Goal: Task Accomplishment & Management: Manage account settings

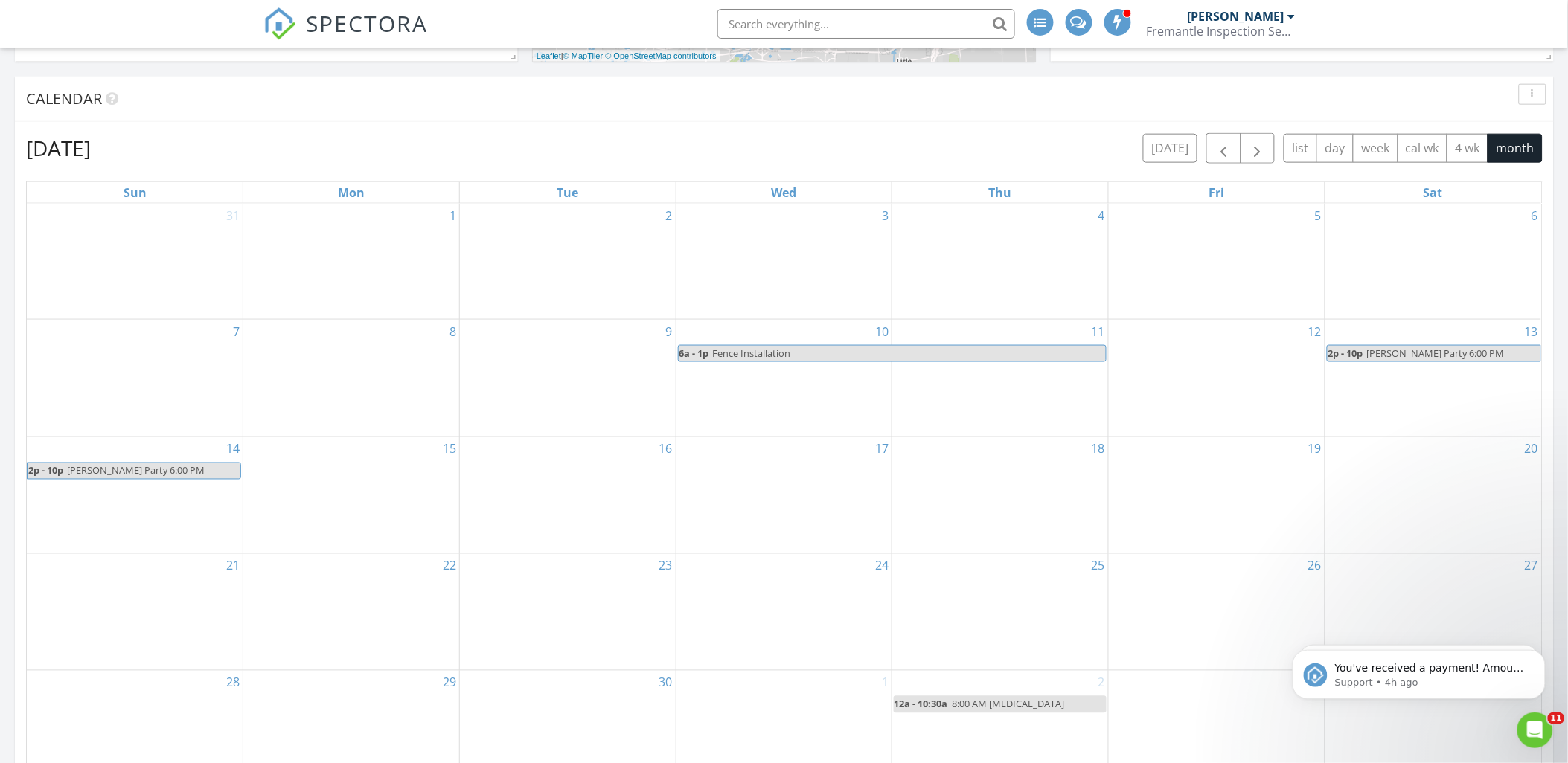
scroll to position [1714, 1595]
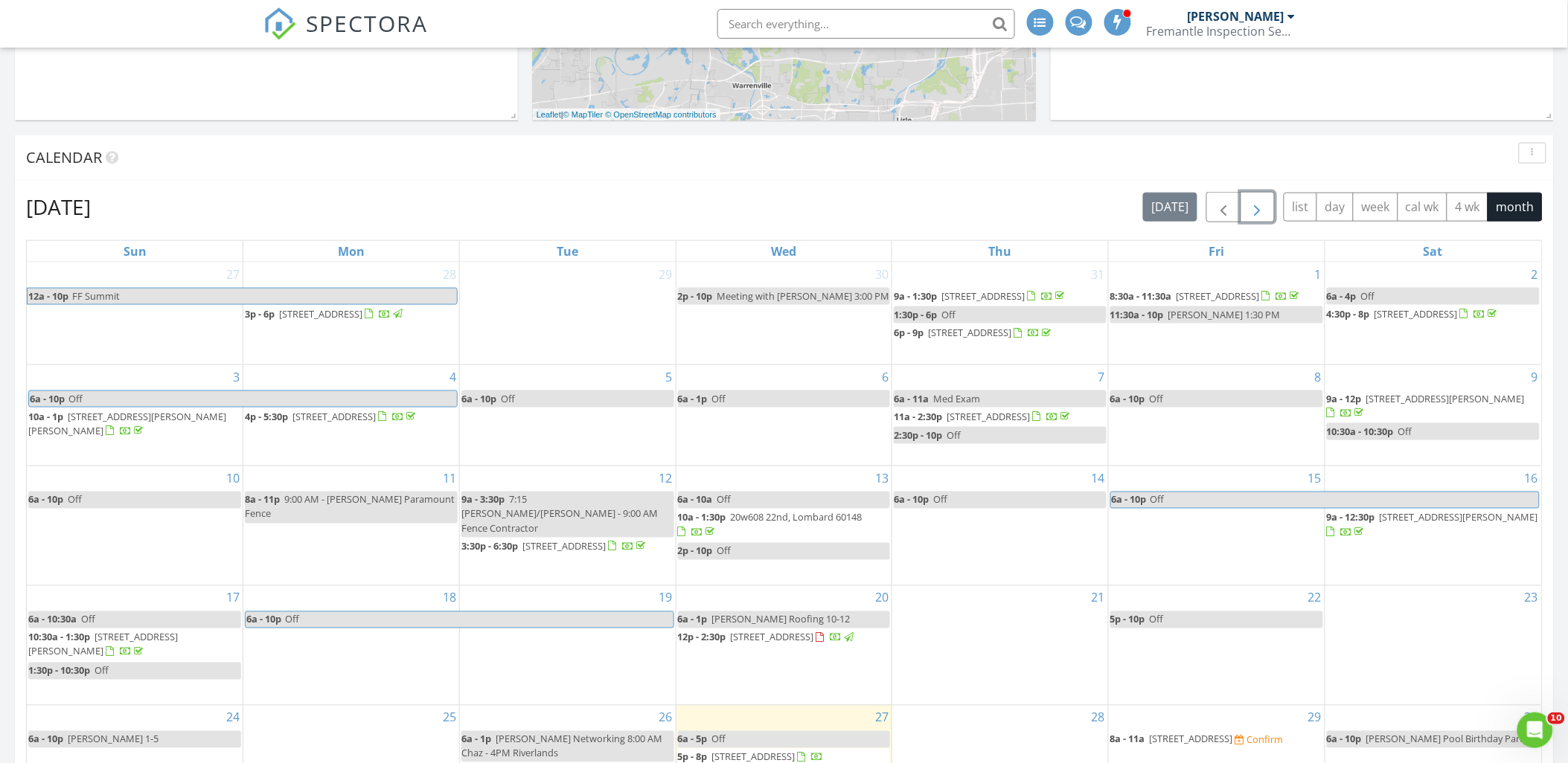
click at [1269, 212] on button "button" at bounding box center [1257, 207] width 35 height 31
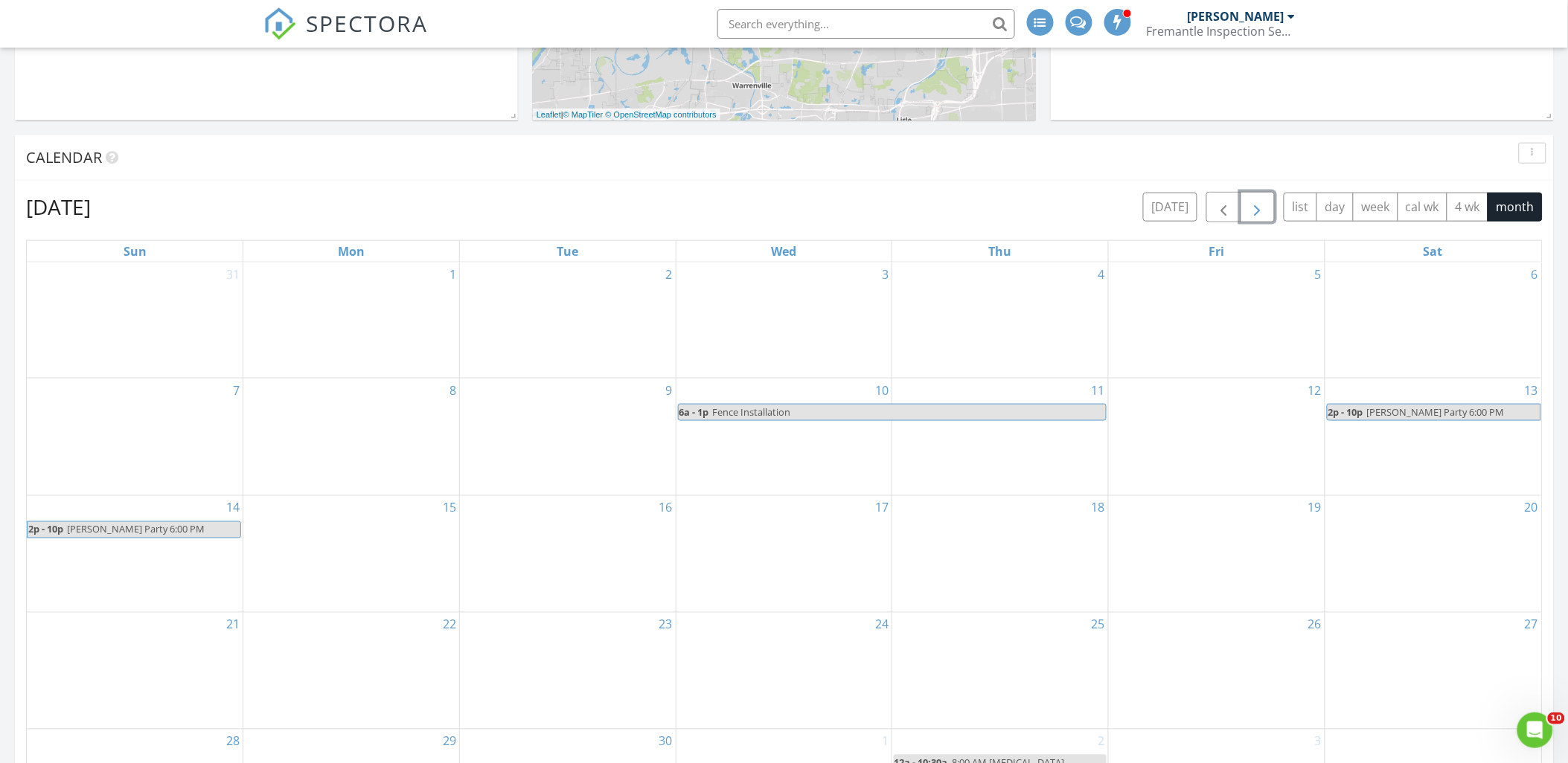
click at [809, 450] on div "10 6a - 1p Fence Installation" at bounding box center [784, 437] width 216 height 116
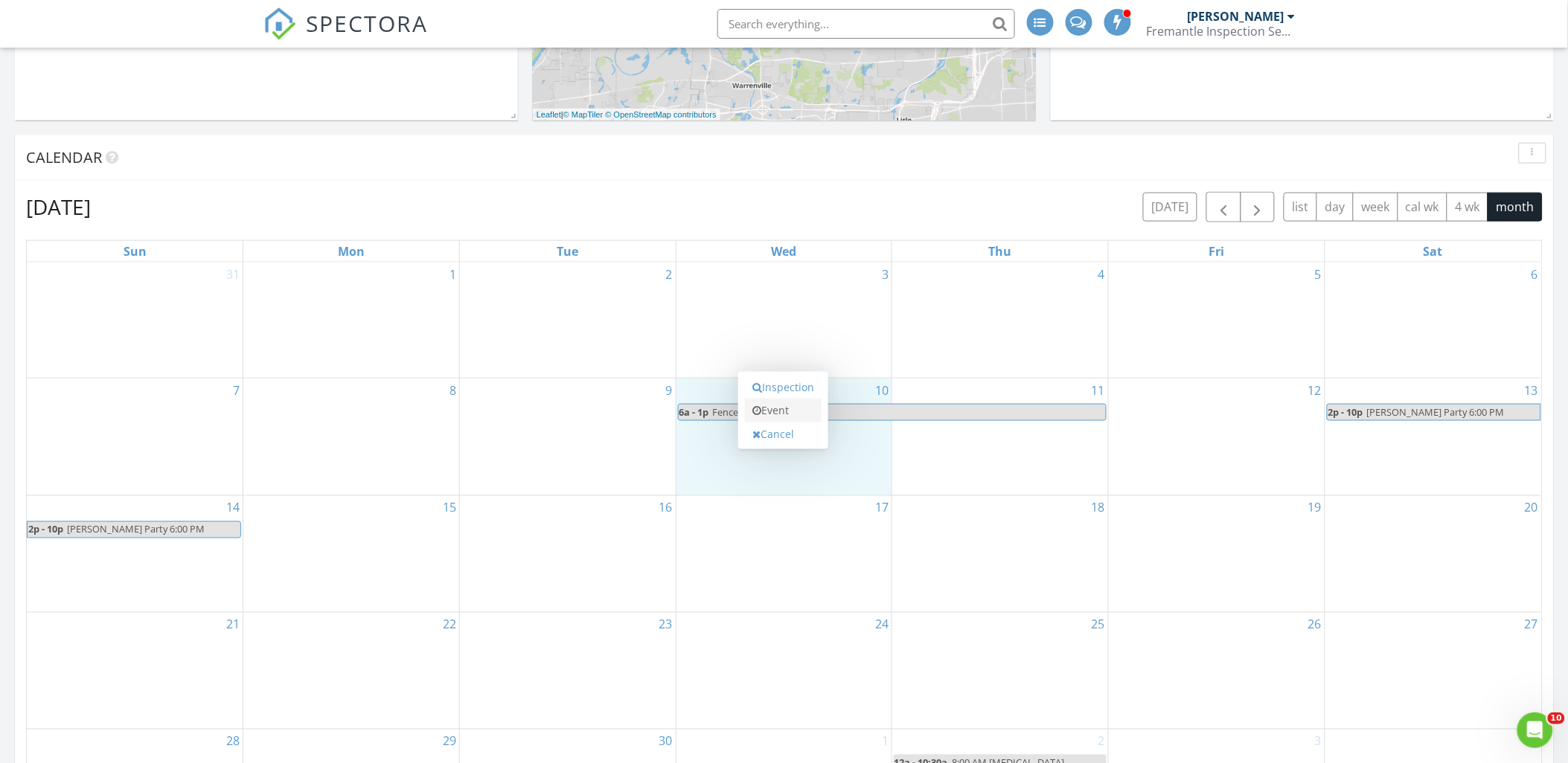
click at [804, 403] on link "Event" at bounding box center [783, 410] width 77 height 24
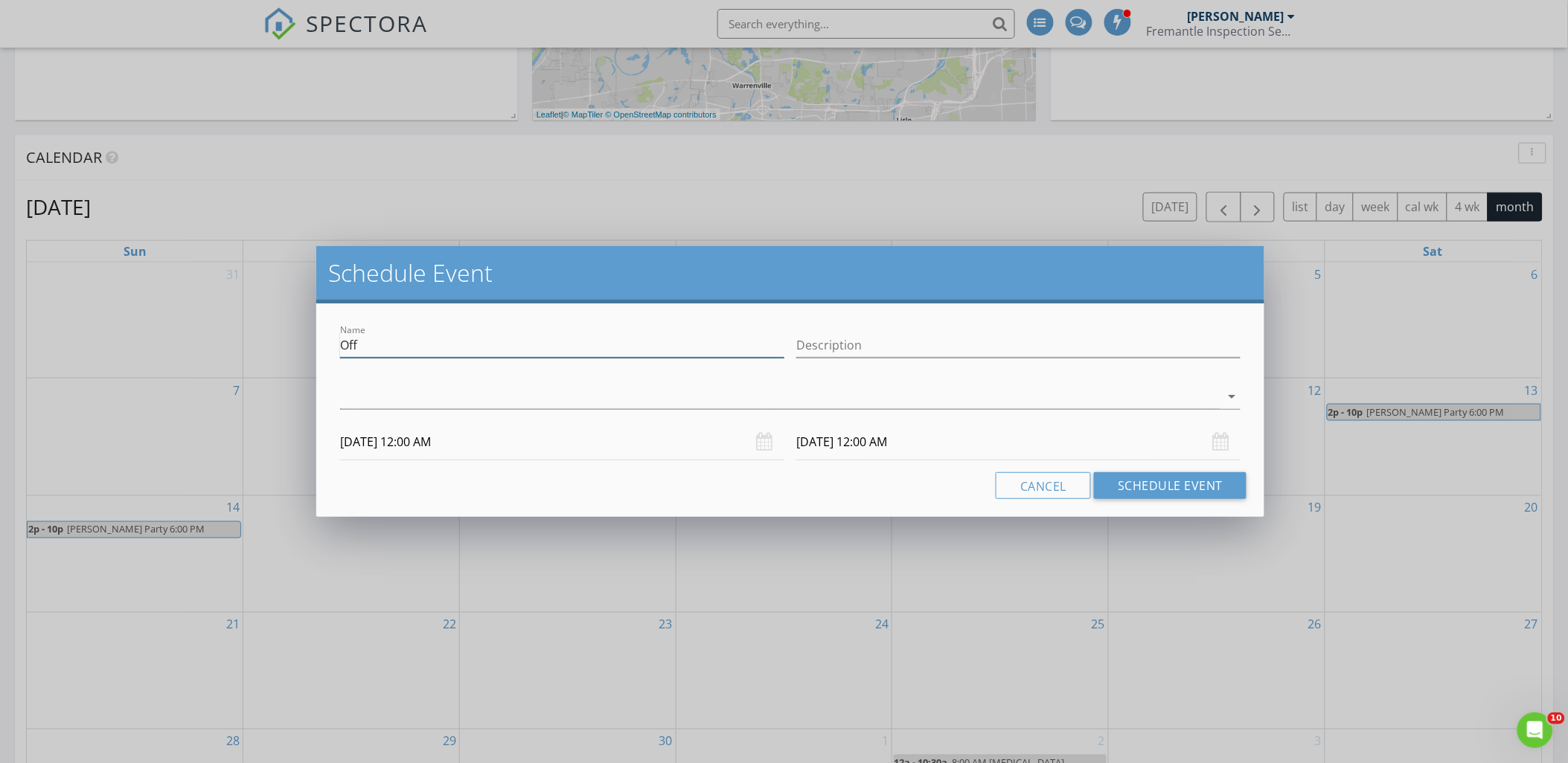
click at [450, 352] on input "Off" at bounding box center [562, 345] width 444 height 24
type input "Eye Dr. 4:00 PM"
click at [523, 392] on div at bounding box center [779, 396] width 880 height 24
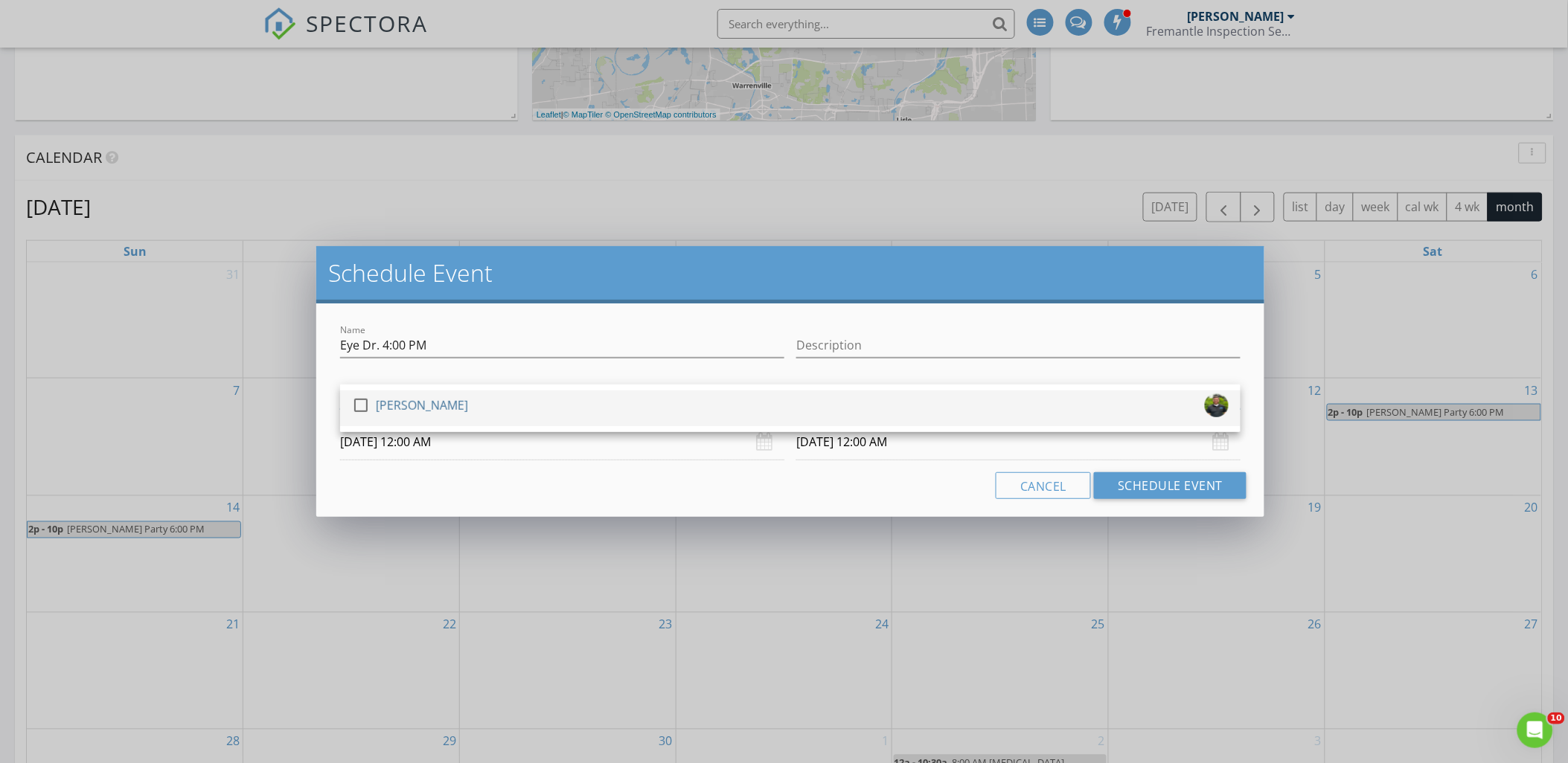
click at [516, 398] on div "check_box_outline_blank Toby Arlis" at bounding box center [790, 409] width 876 height 30
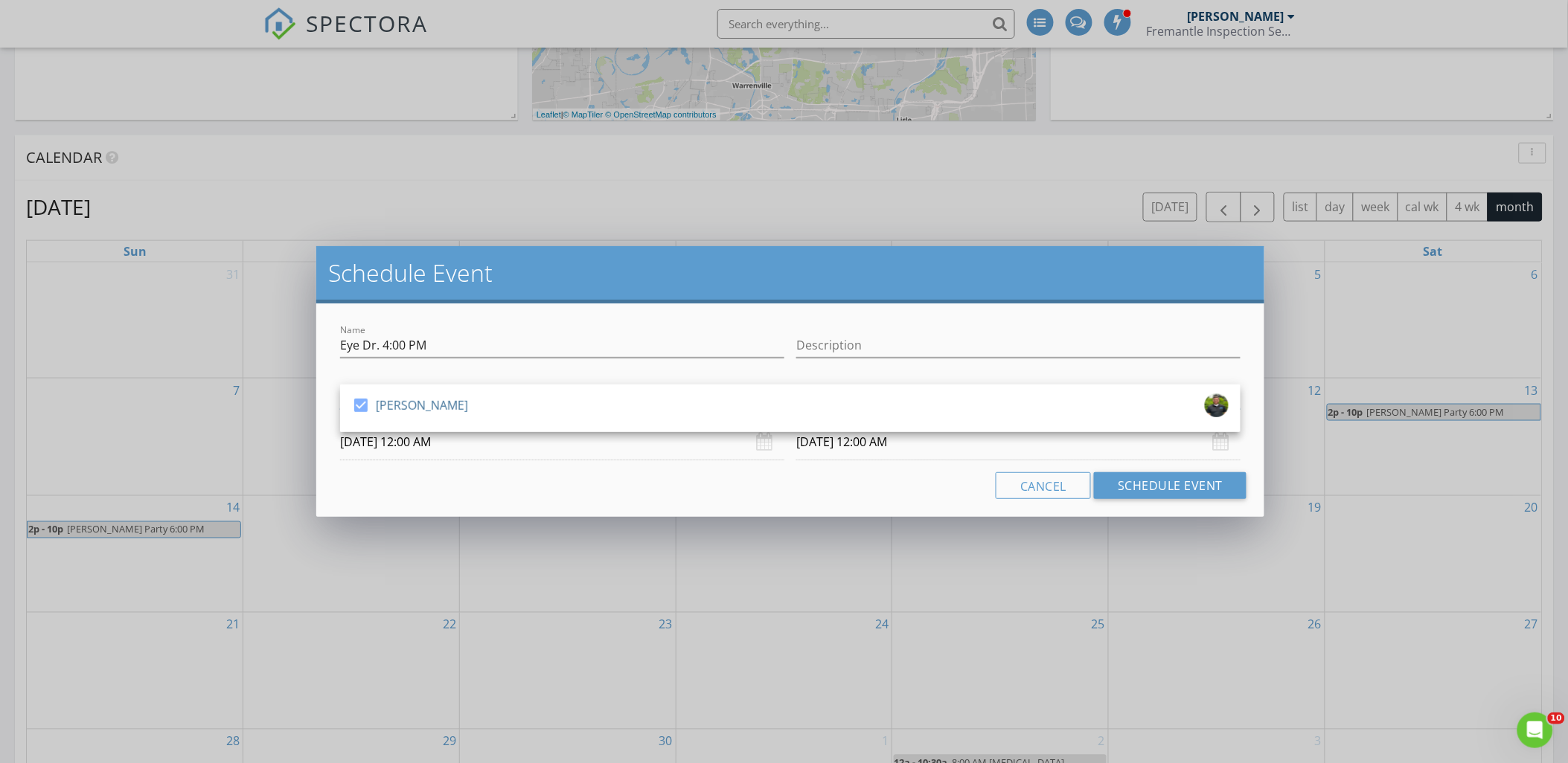
click at [861, 442] on input "09/11/2025 12:00 AM" at bounding box center [1018, 442] width 444 height 36
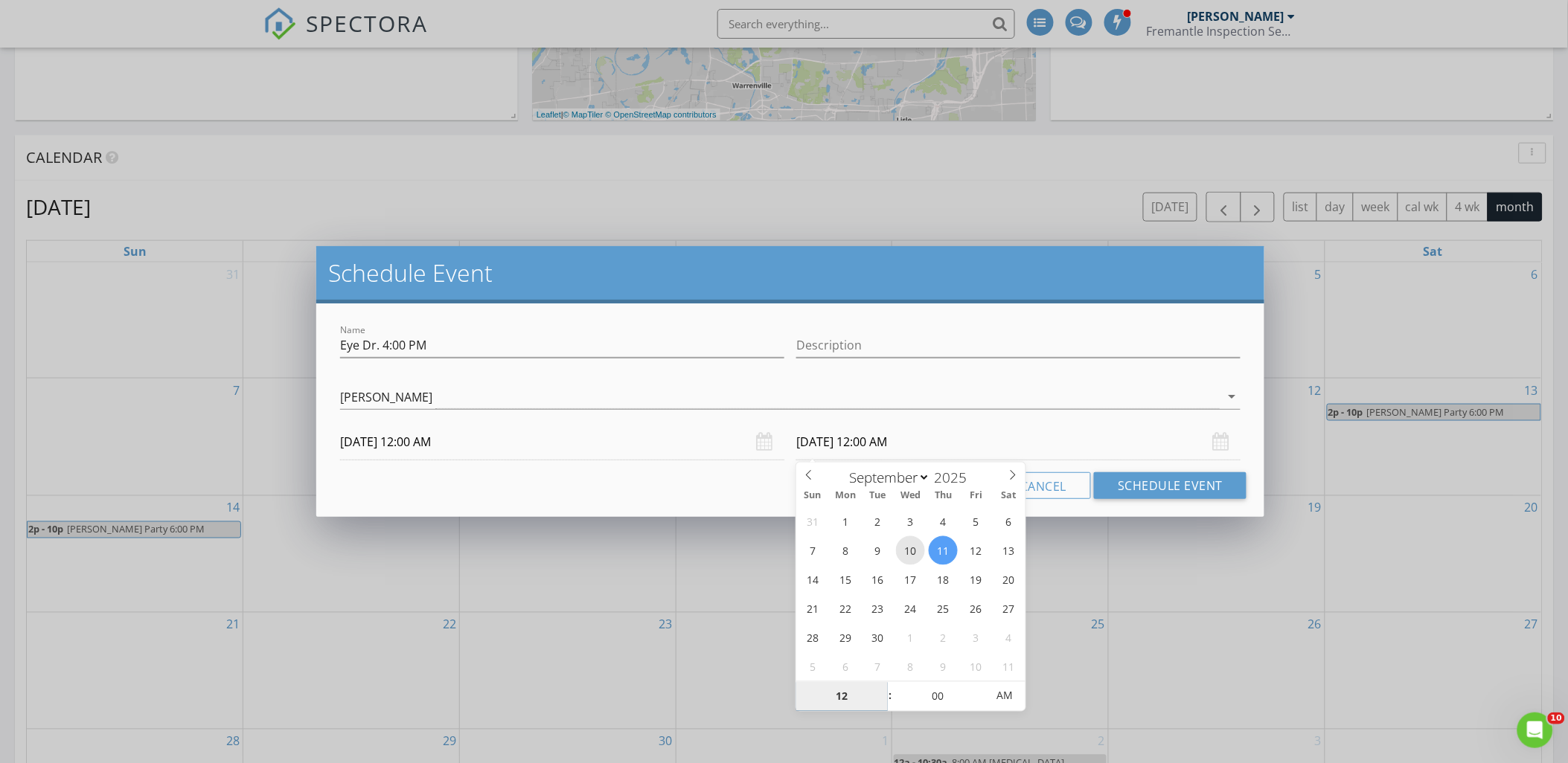
type input "09/10/2025 12:00 AM"
click at [1203, 488] on button "Schedule Event" at bounding box center [1169, 485] width 152 height 27
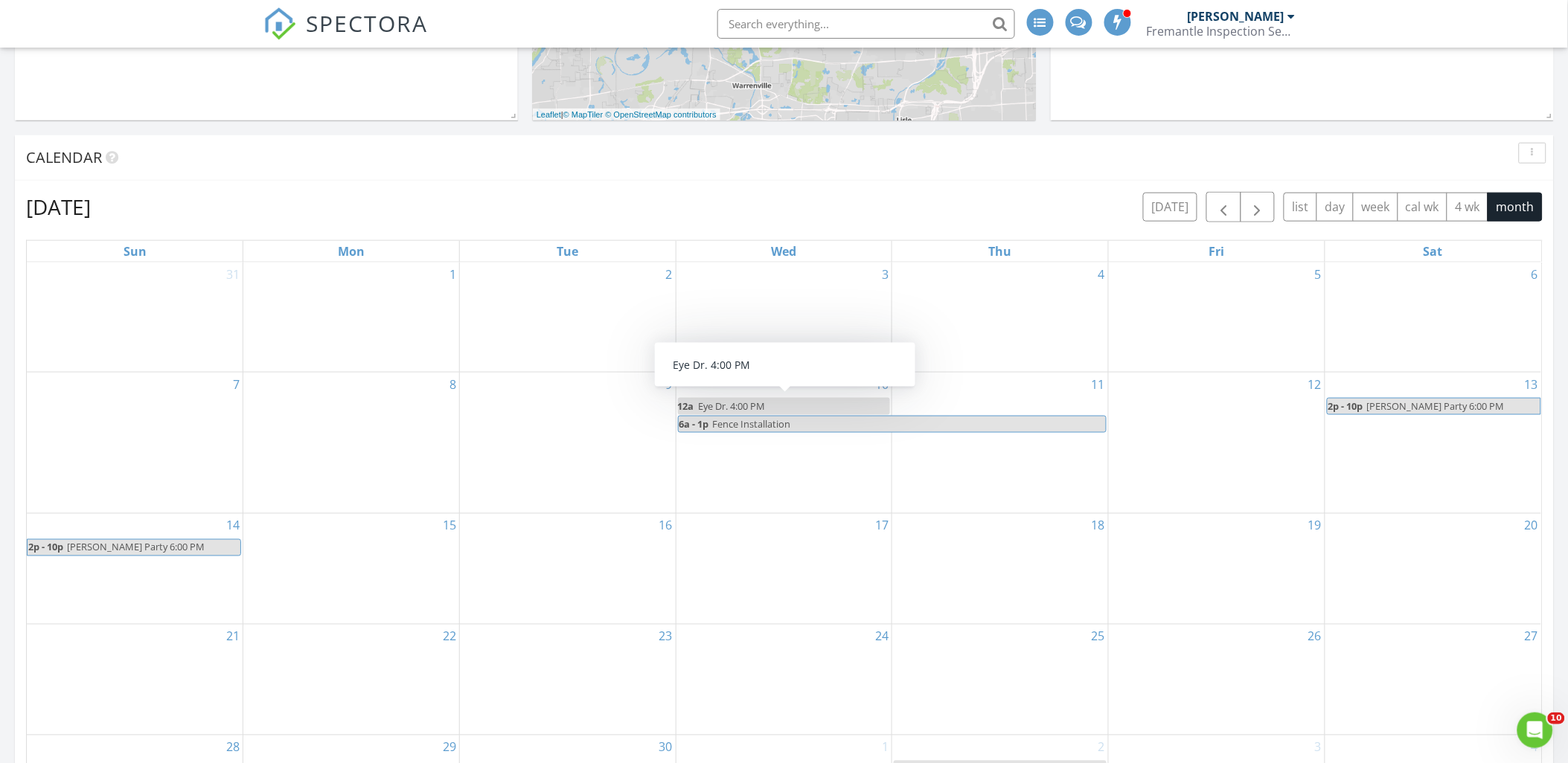
click at [800, 409] on link "12a Eye Dr. 4:00 PM" at bounding box center [784, 407] width 213 height 17
select select "8"
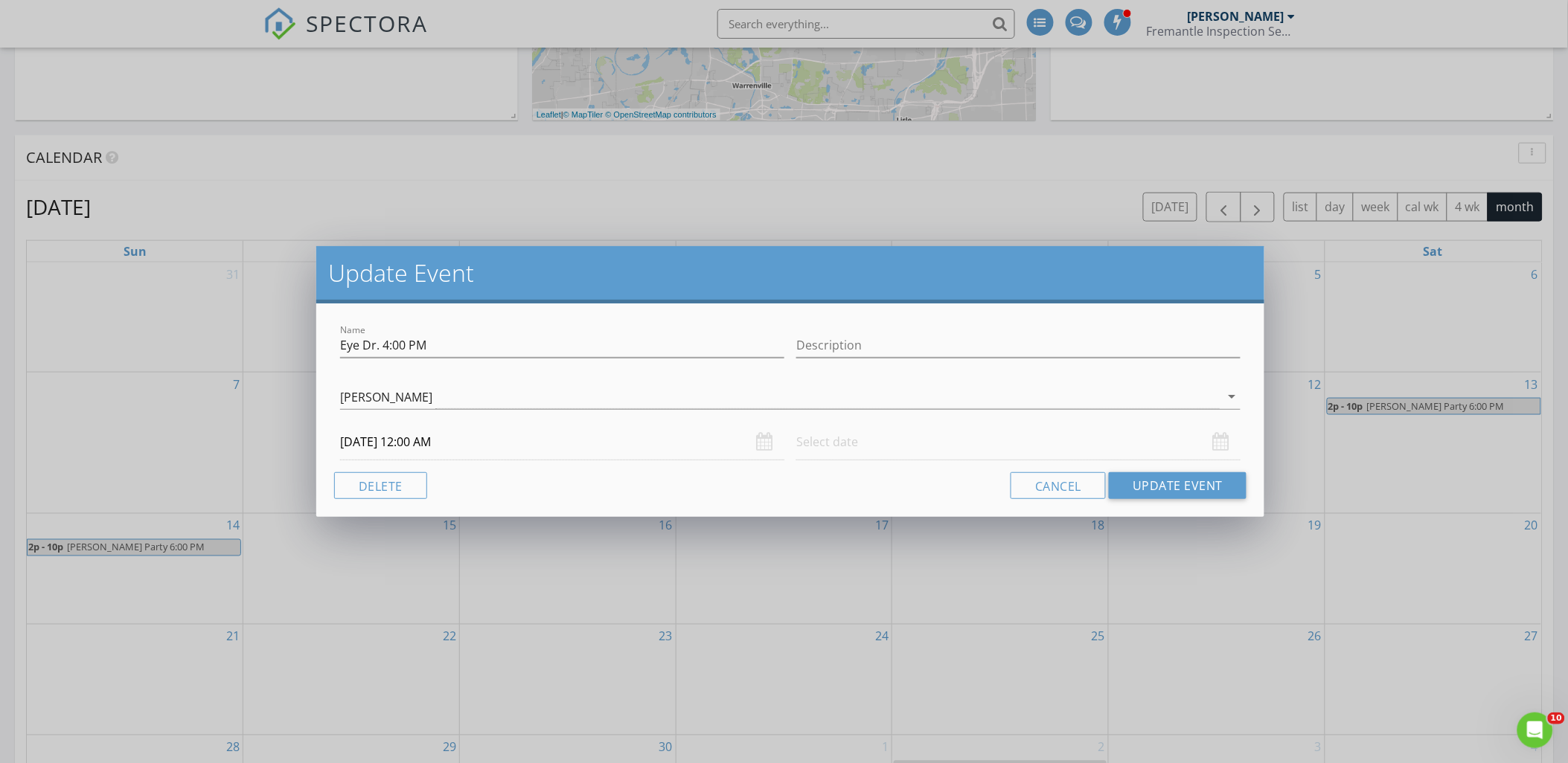
click at [576, 443] on input "09/10/2025 12:00 AM" at bounding box center [562, 442] width 444 height 36
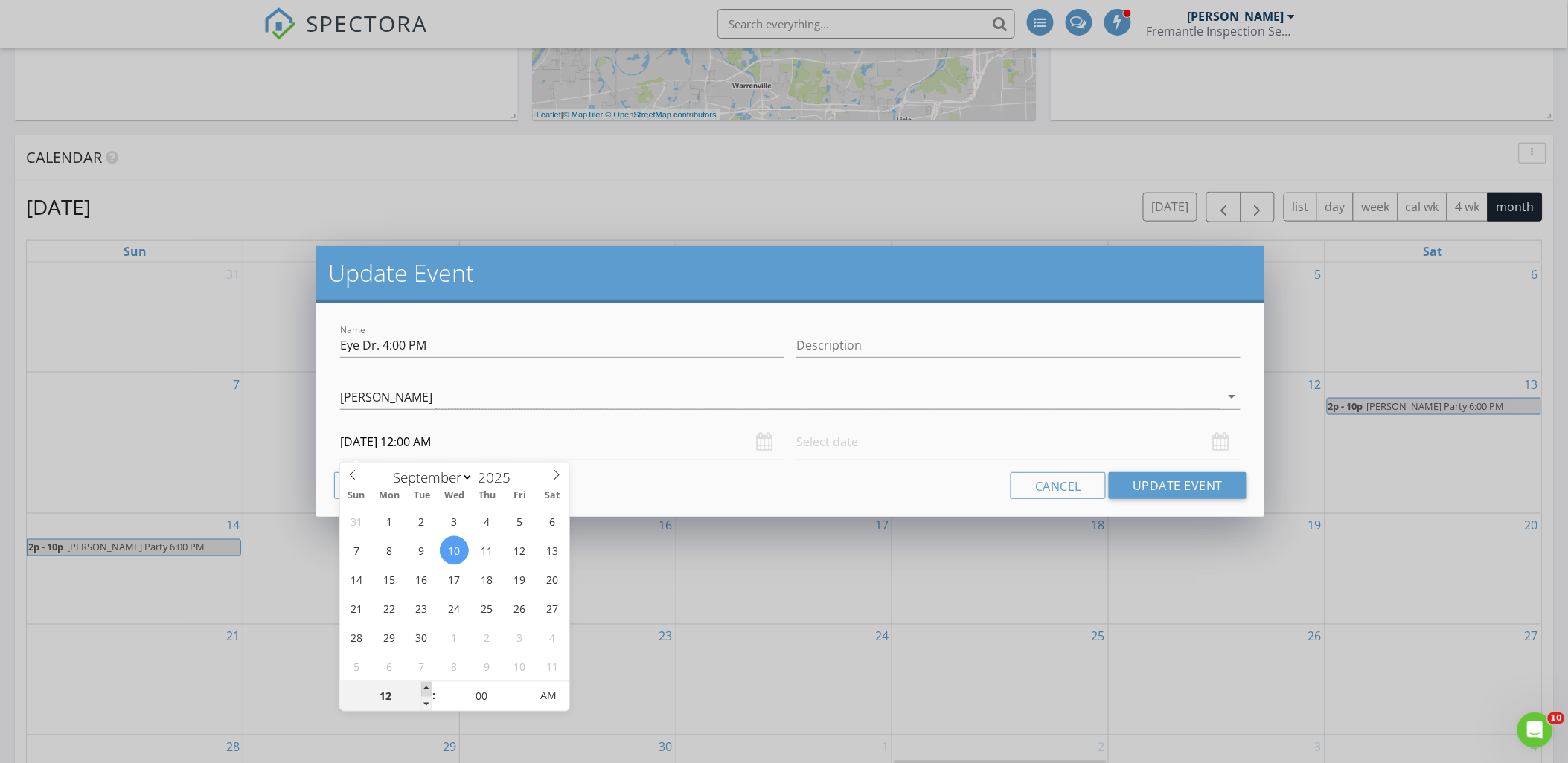
type input "01"
type input "09/10/2025 1:00 AM"
click at [425, 687] on span at bounding box center [426, 689] width 10 height 15
type input "02"
type input "09/10/2025 2:00 AM"
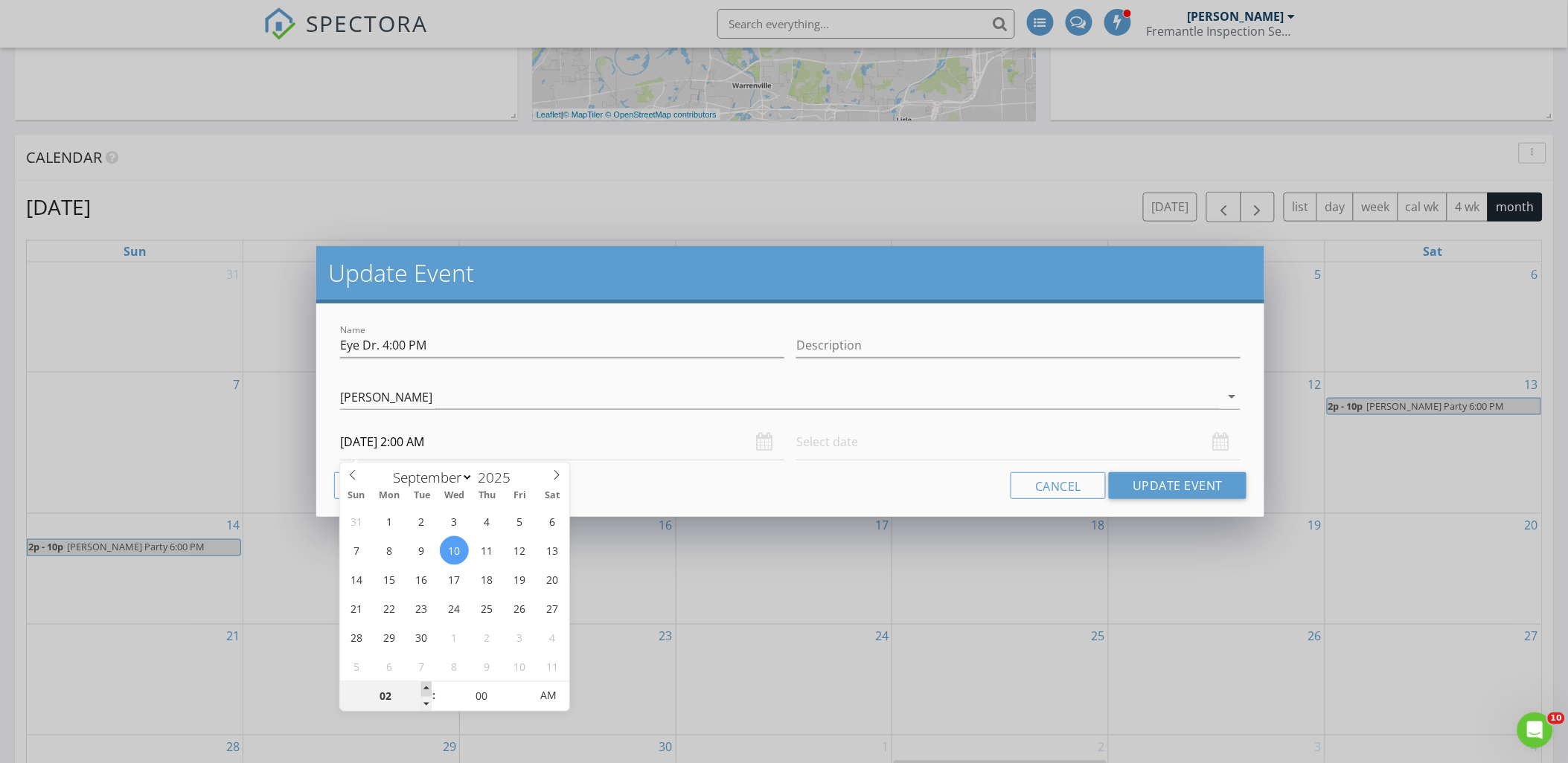
click at [425, 687] on span at bounding box center [426, 689] width 10 height 15
type input "03"
type input "09/10/2025 3:00 AM"
click at [425, 687] on span at bounding box center [426, 689] width 10 height 15
type input "04"
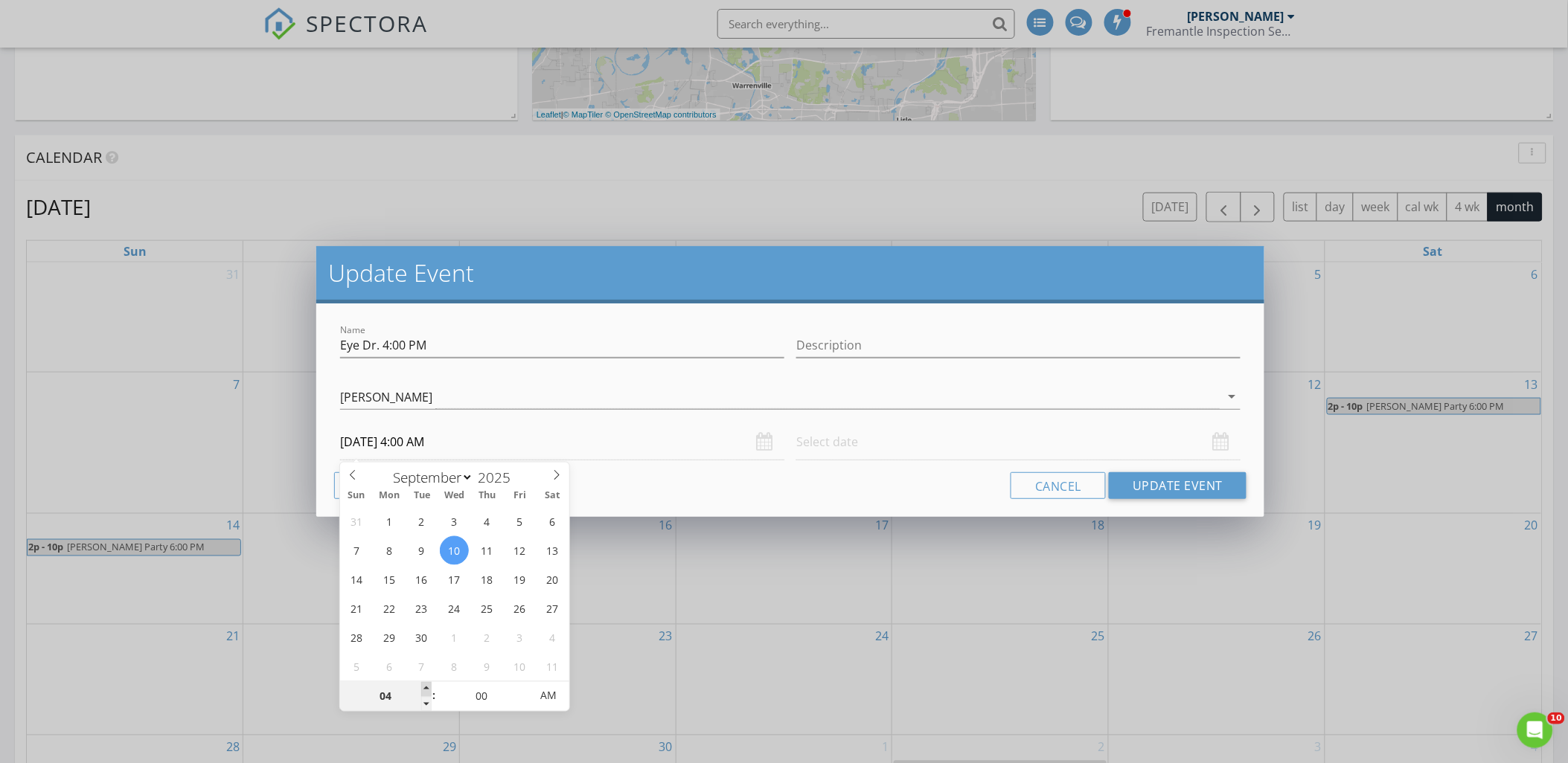
click at [425, 687] on span at bounding box center [426, 689] width 10 height 15
type input "09/10/2025 4:00 PM"
click at [546, 700] on span "AM" at bounding box center [548, 696] width 41 height 30
click at [1161, 483] on button "Update Event" at bounding box center [1178, 485] width 138 height 27
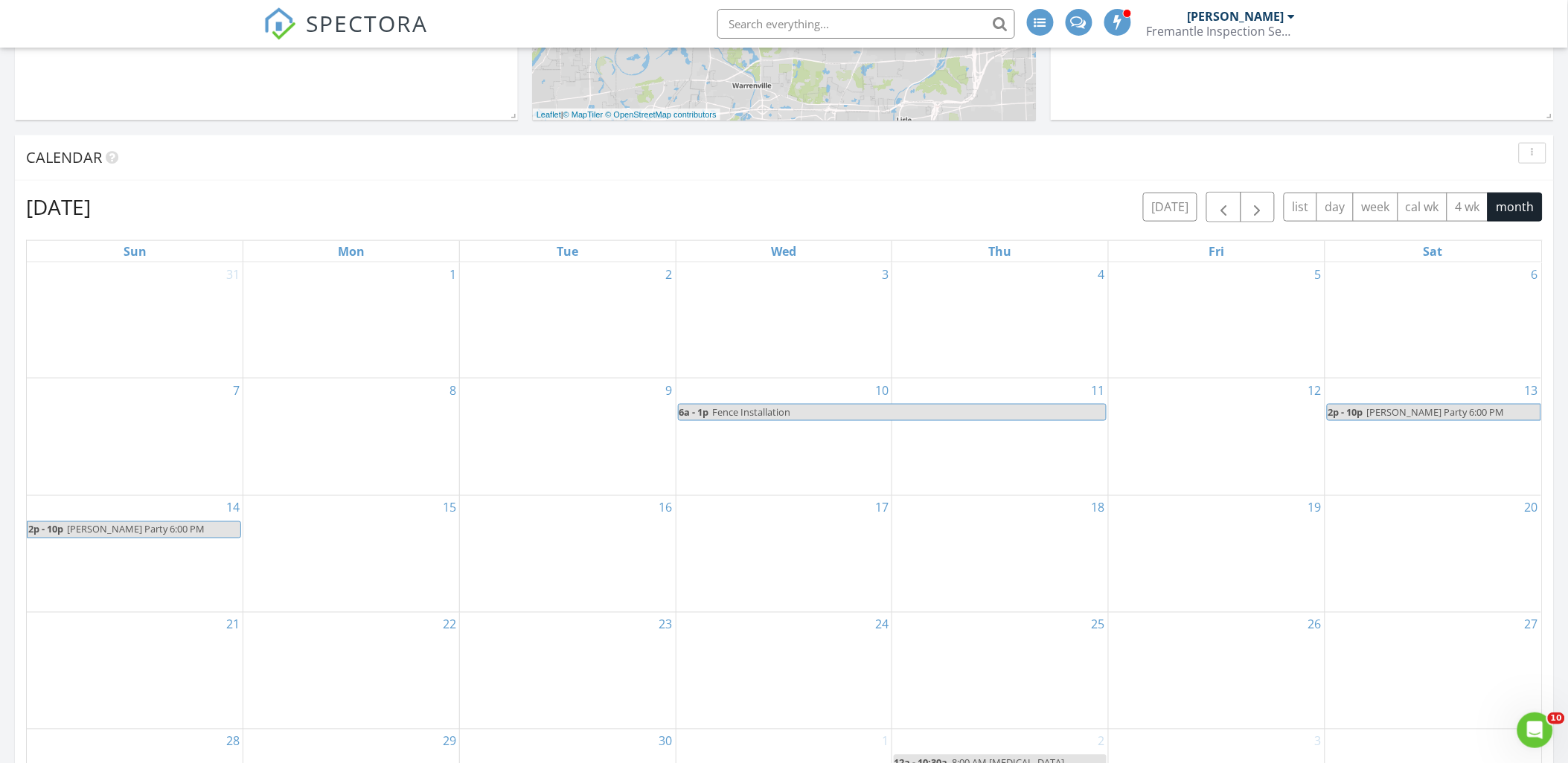
click at [823, 444] on div "10 6a - 1p Fence Installation" at bounding box center [784, 437] width 216 height 116
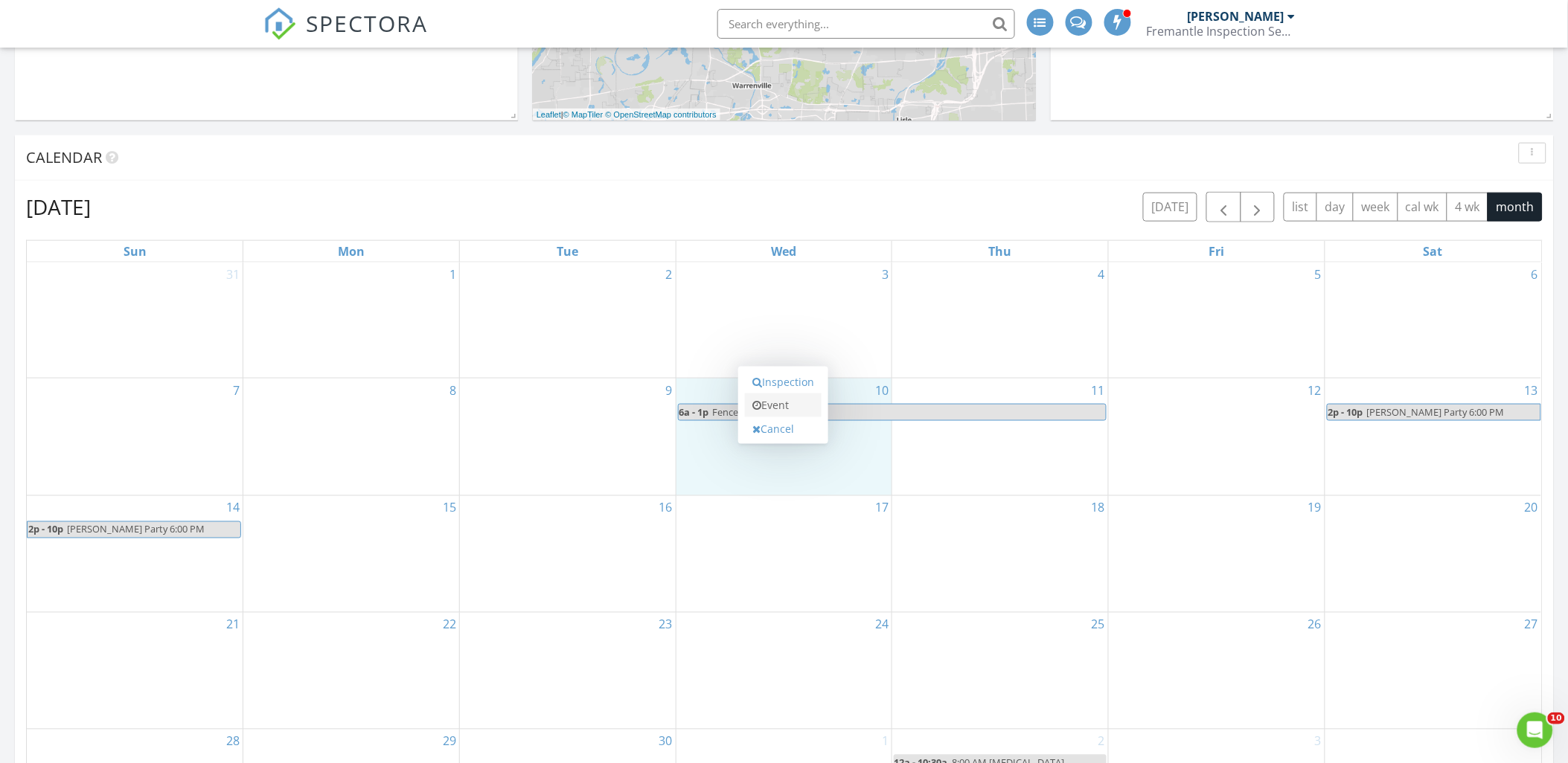
click at [797, 399] on link "Event" at bounding box center [783, 406] width 77 height 24
select select "8"
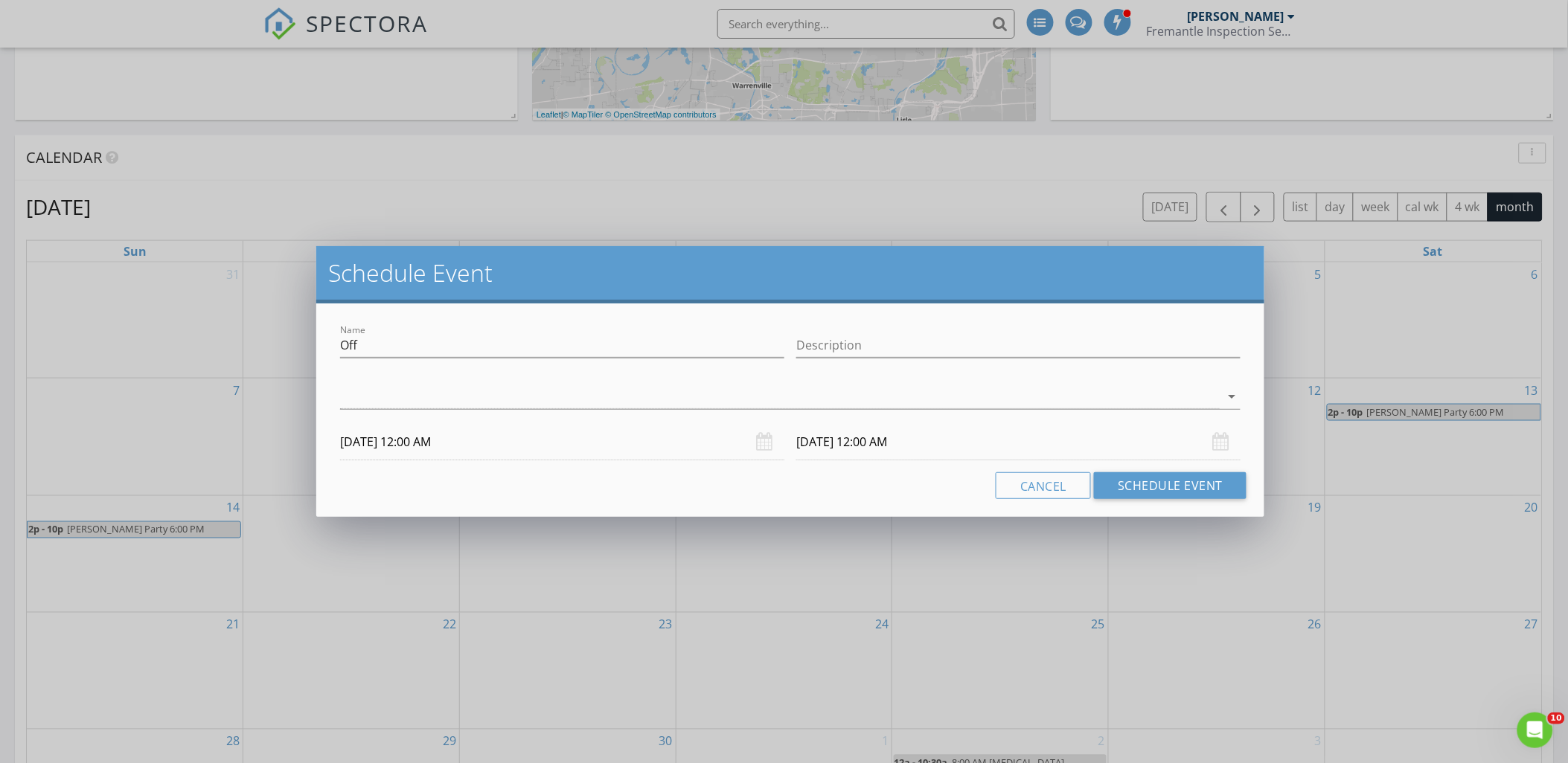
click at [928, 446] on input "09/11/2025 12:00 AM" at bounding box center [1018, 442] width 444 height 36
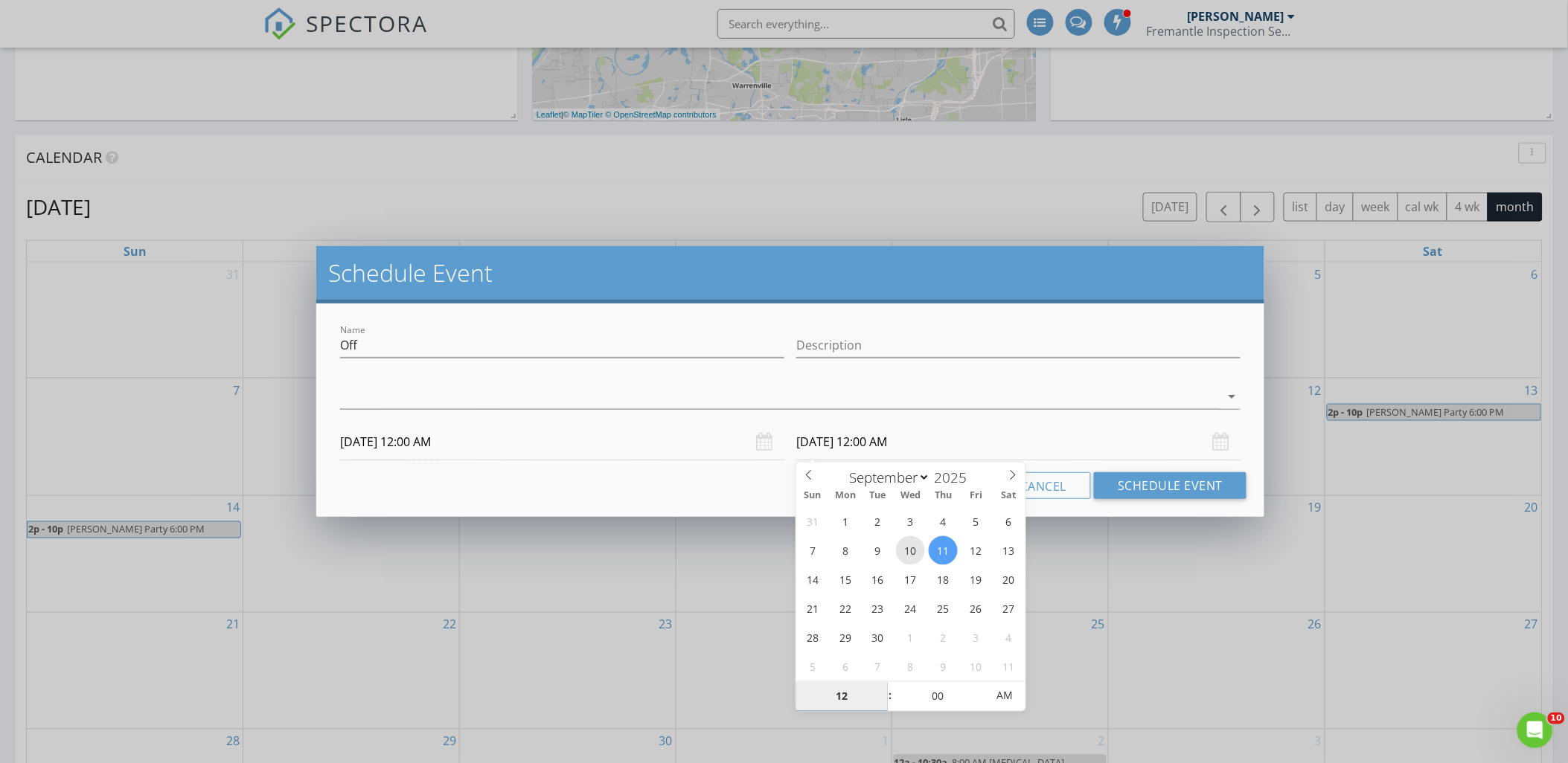
type input "09/10/2025 12:00 AM"
type input "01"
type input "09/10/2025 1:00 AM"
click at [883, 686] on span at bounding box center [882, 689] width 10 height 15
type input "02"
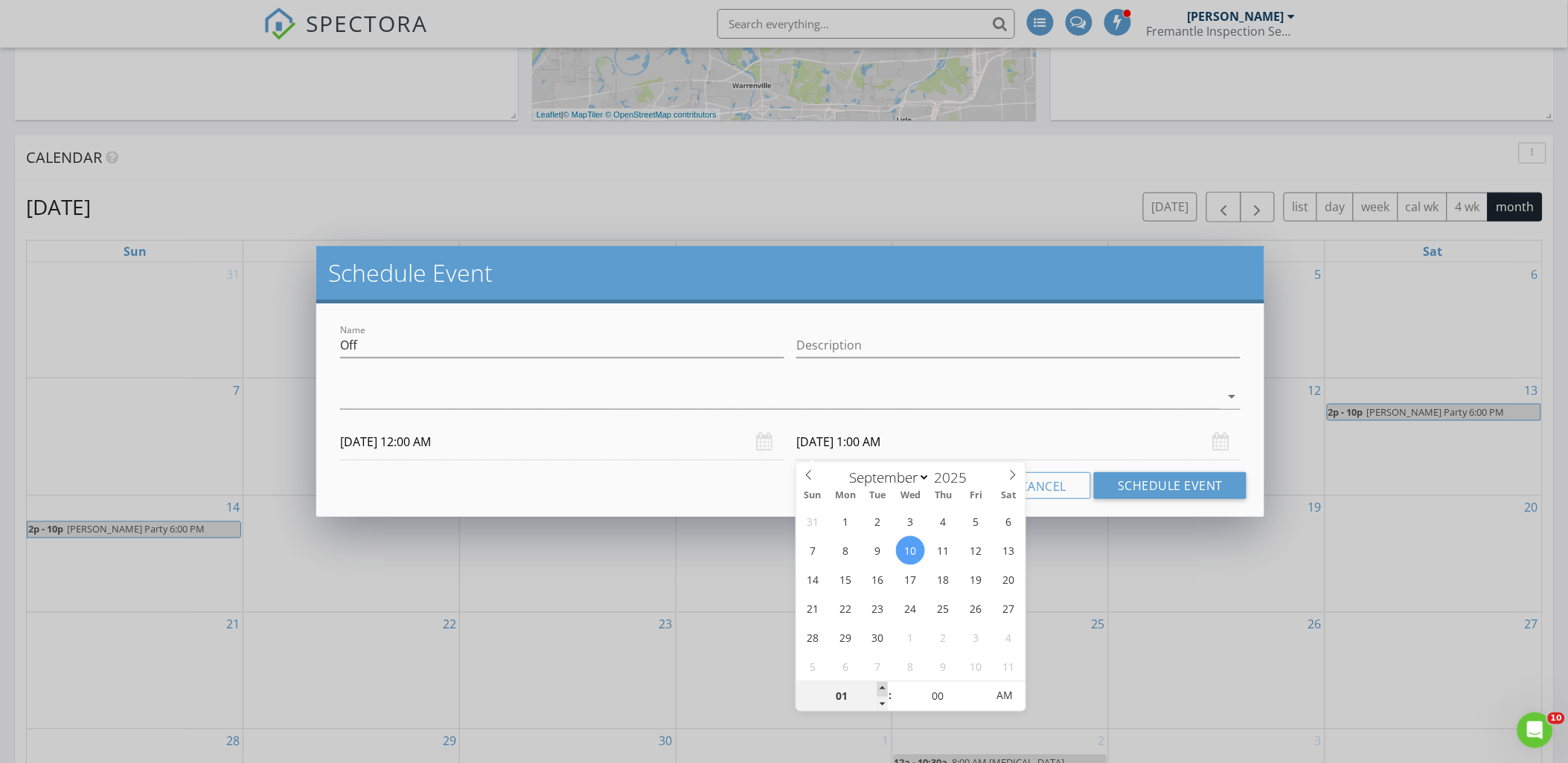
type input "09/10/2025 2:00 AM"
click at [883, 686] on span at bounding box center [882, 689] width 10 height 15
type input "03"
type input "09/10/2025 3:00 AM"
click at [883, 686] on span at bounding box center [882, 689] width 10 height 15
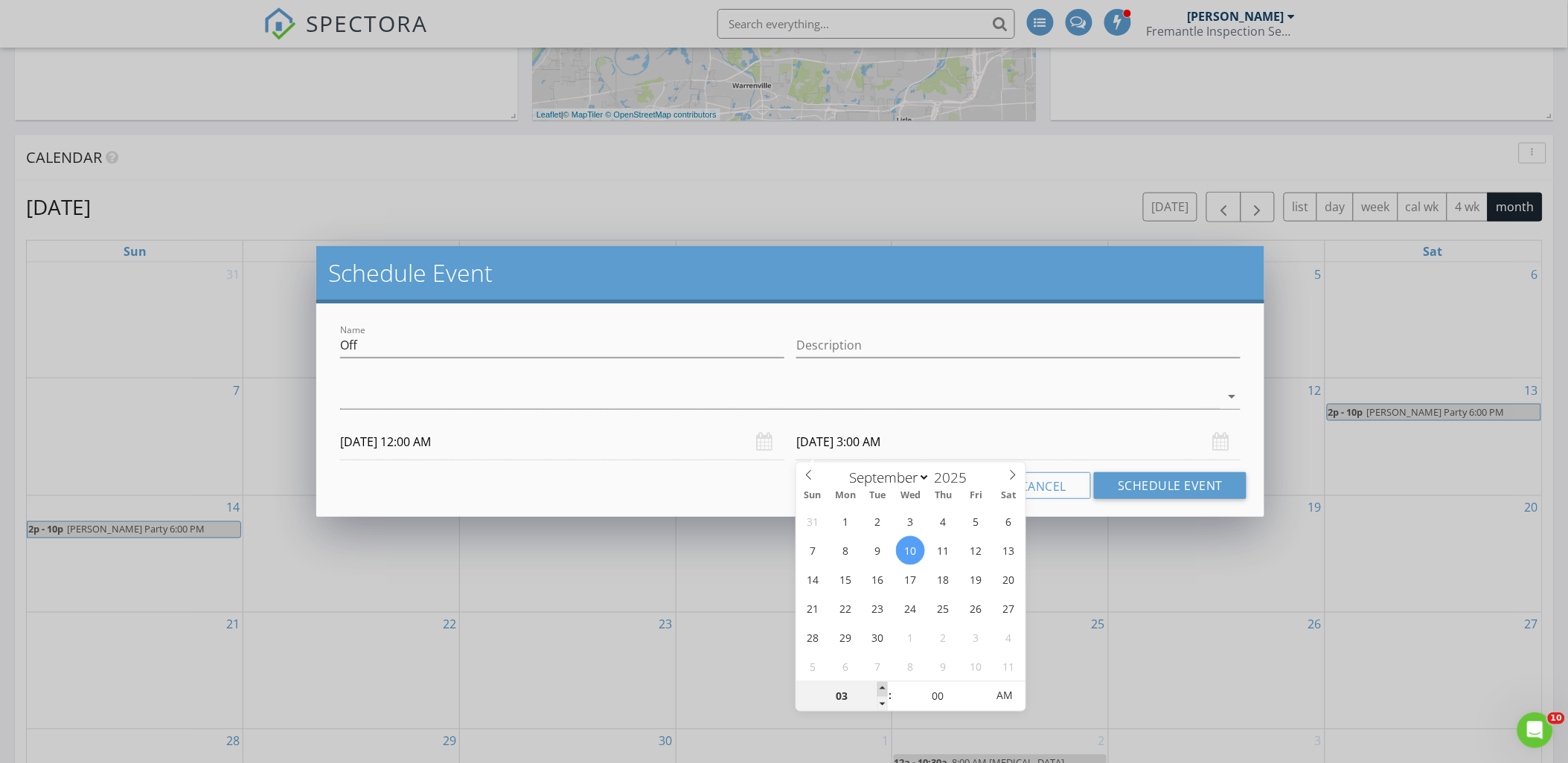
type input "04"
click at [883, 686] on span at bounding box center [882, 689] width 10 height 15
type input "09/10/2025 4:00 PM"
click at [998, 693] on span "AM" at bounding box center [1004, 696] width 41 height 30
click at [645, 455] on input "09/10/2025 12:00 AM" at bounding box center [562, 442] width 444 height 36
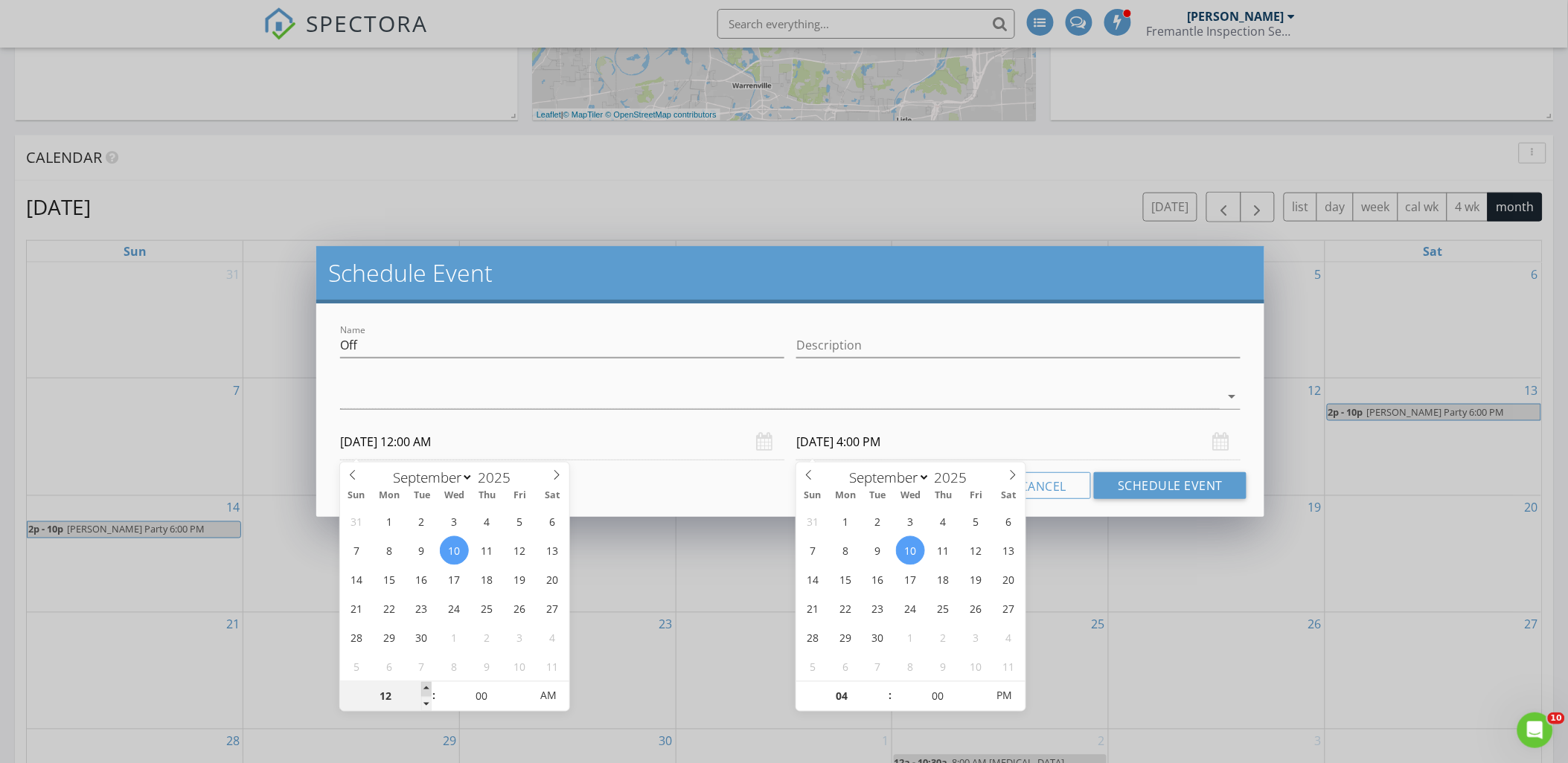
type input "01"
type input "09/10/2025 1:00 AM"
click at [423, 688] on span at bounding box center [426, 689] width 10 height 15
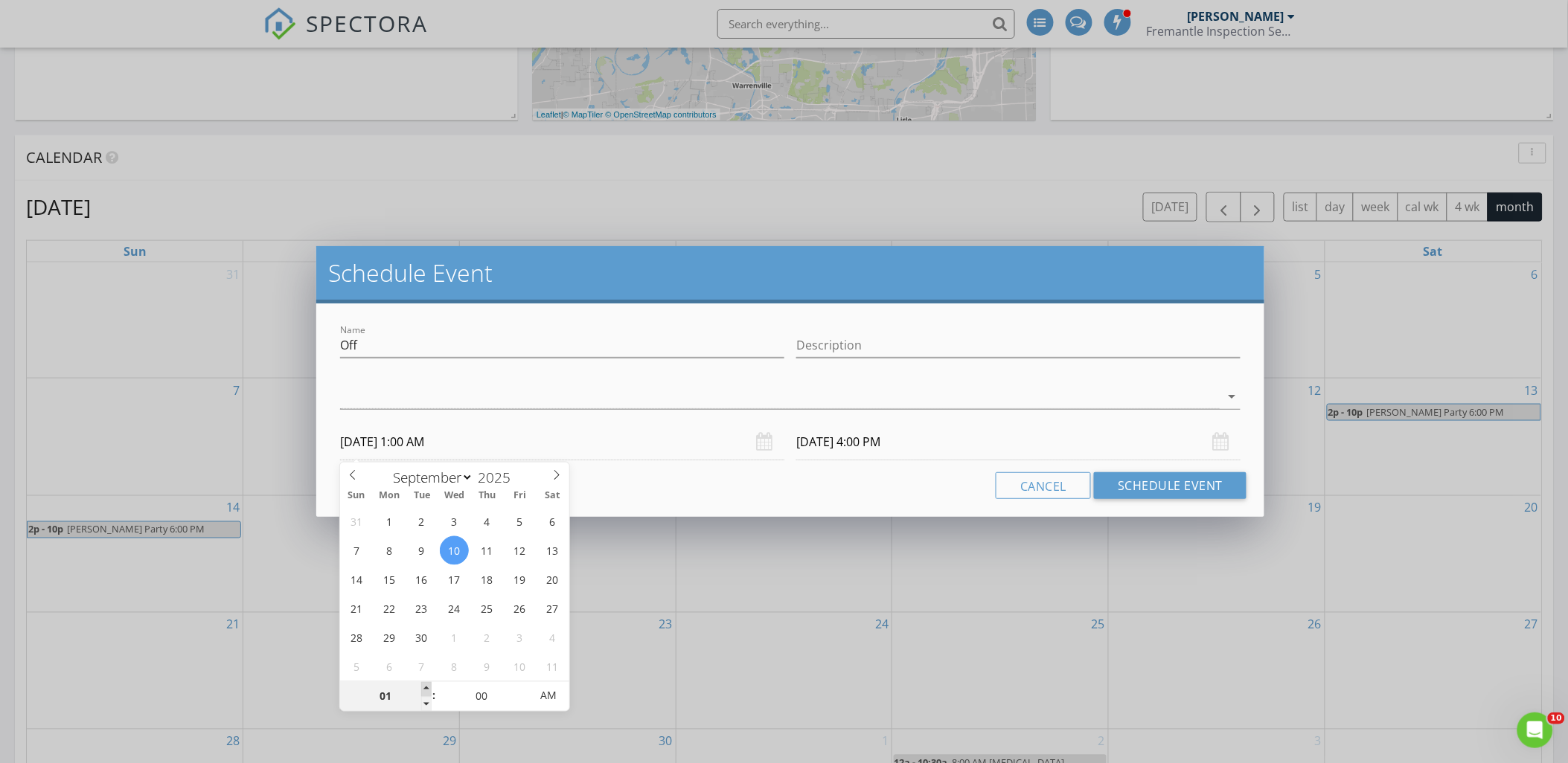
type input "02"
type input "09/10/2025 2:00 AM"
click at [423, 688] on span at bounding box center [426, 689] width 10 height 15
type input "03"
type input "09/10/2025 3:00 AM"
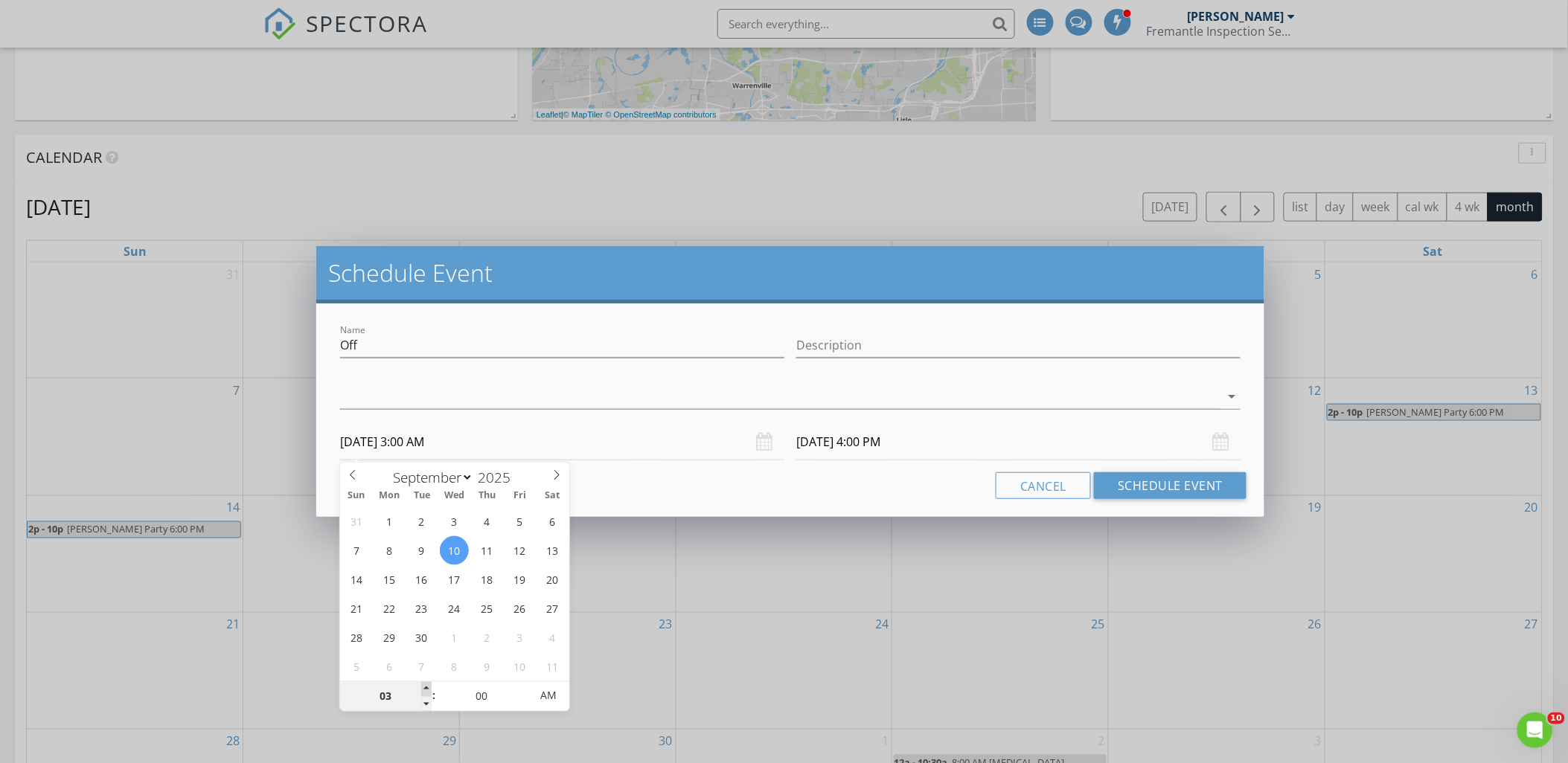
click at [423, 688] on span at bounding box center [426, 689] width 10 height 15
type input "04"
type input "09/10/2025 4:00 AM"
click at [423, 688] on span at bounding box center [426, 689] width 10 height 15
type input "09/10/2025 8:00 PM"
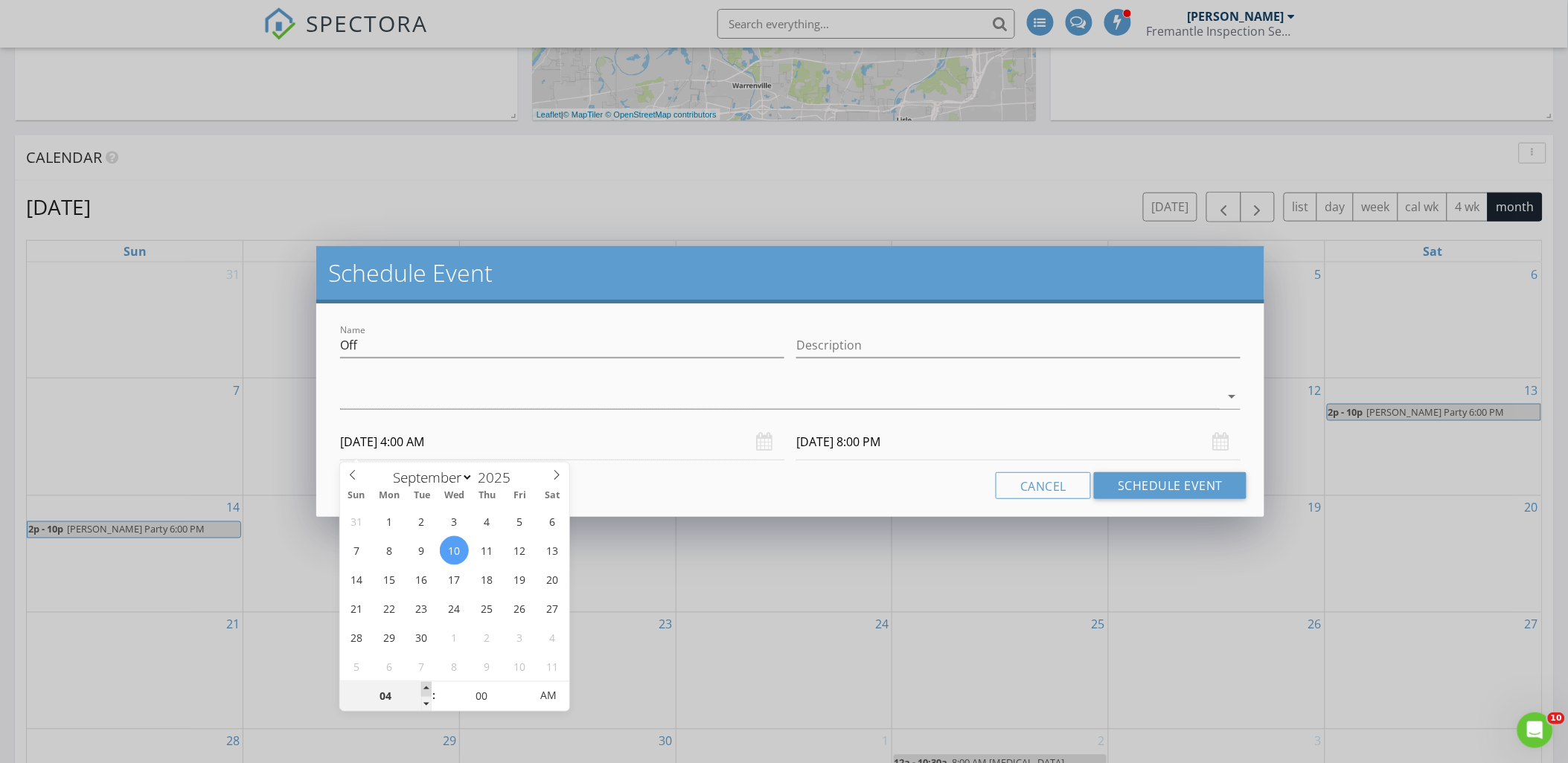
type input "05"
type input "09/10/2025 5:00 AM"
click at [423, 688] on span at bounding box center [426, 689] width 10 height 15
type input "09/10/2025 9:00 PM"
type input "04"
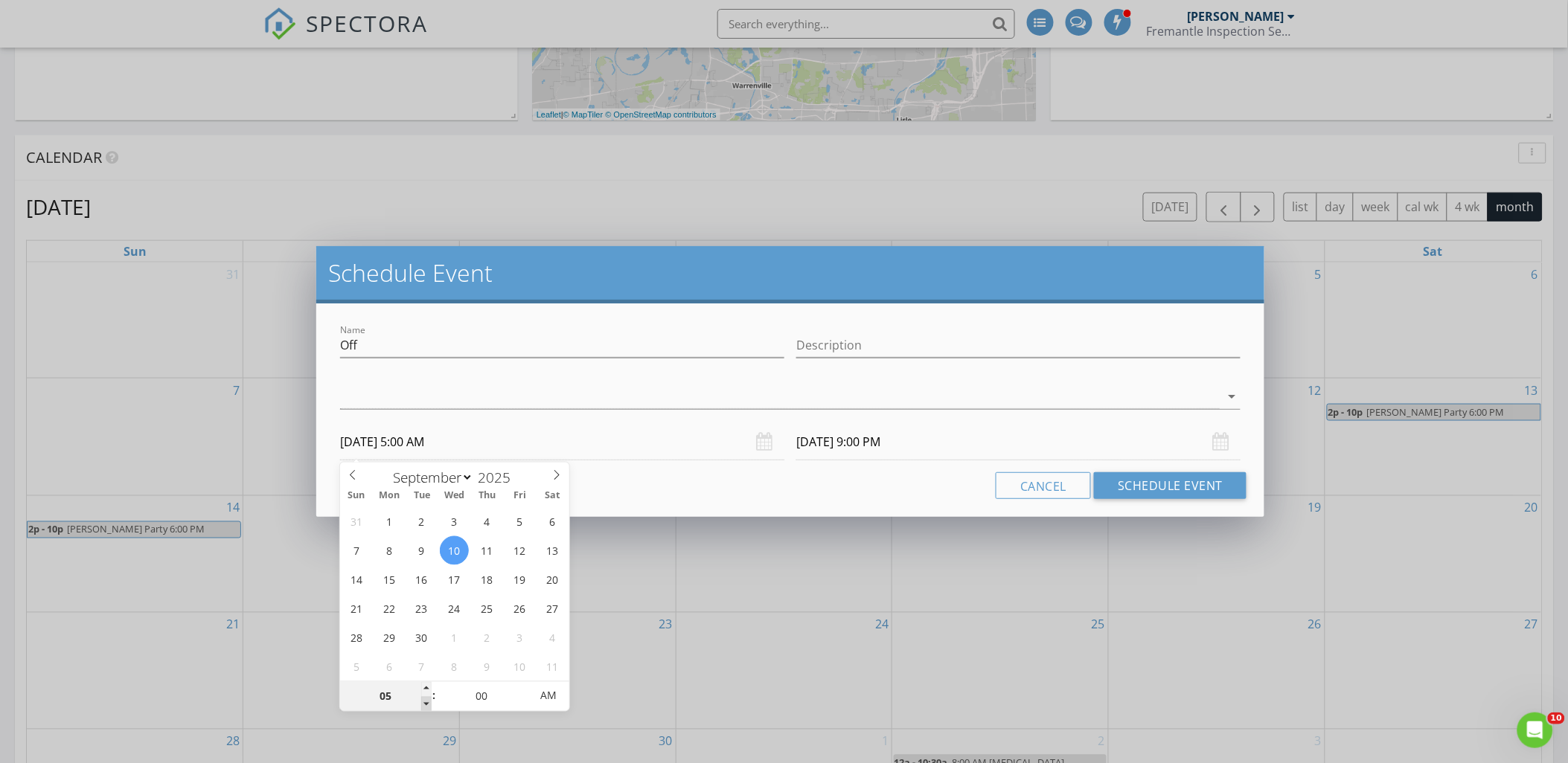
type input "09/10/2025 4:00 AM"
click at [427, 697] on span at bounding box center [426, 704] width 10 height 15
type input "09/10/2025 8:00 PM"
type input "09/10/2025 4:00 PM"
click at [555, 701] on span "AM" at bounding box center [548, 696] width 41 height 30
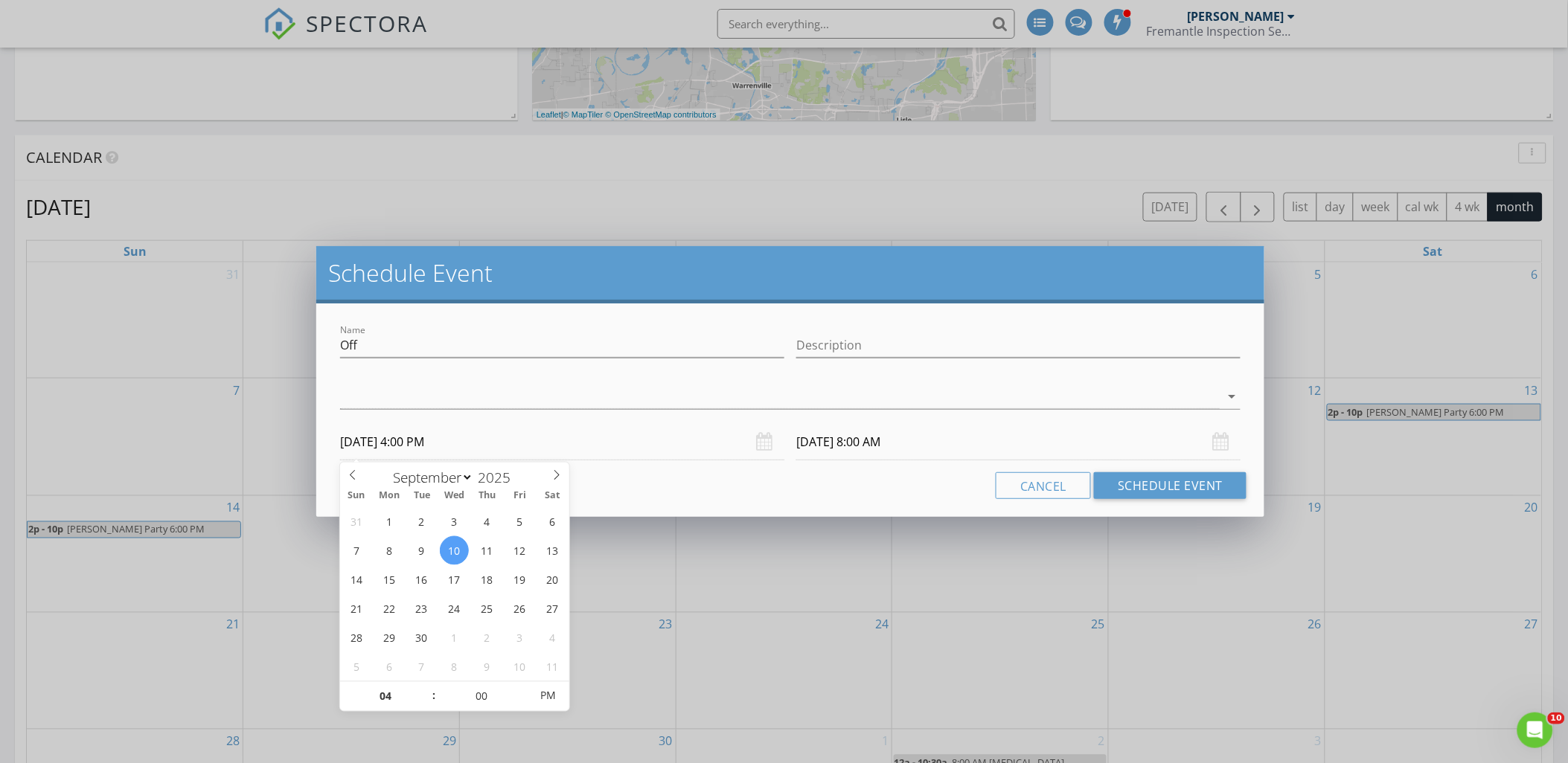
click at [912, 442] on input "09/11/2025 8:00 AM" at bounding box center [1018, 442] width 444 height 36
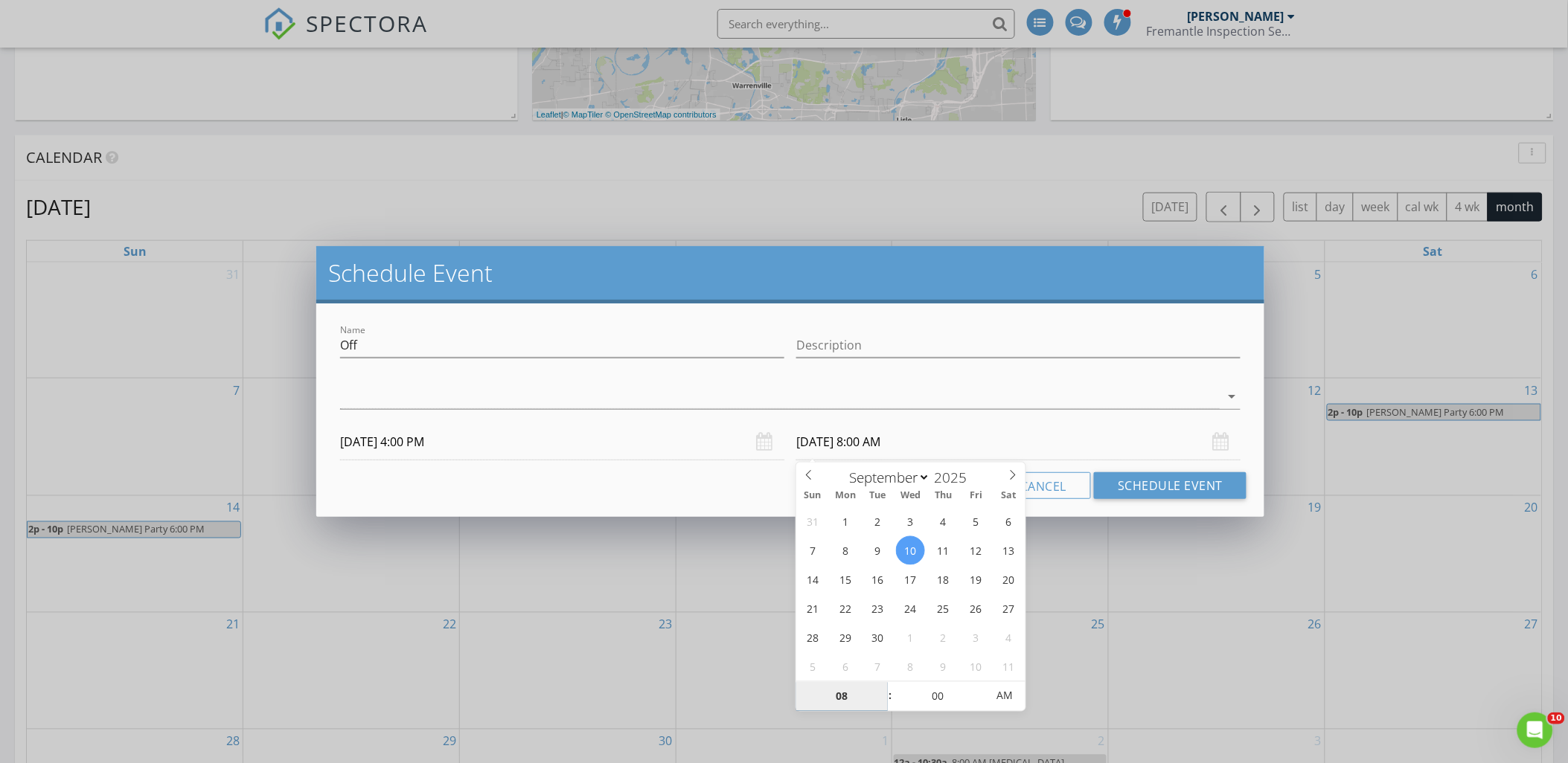
type input "09/10/2025 8:00 AM"
click at [876, 685] on input "08" at bounding box center [842, 697] width 91 height 30
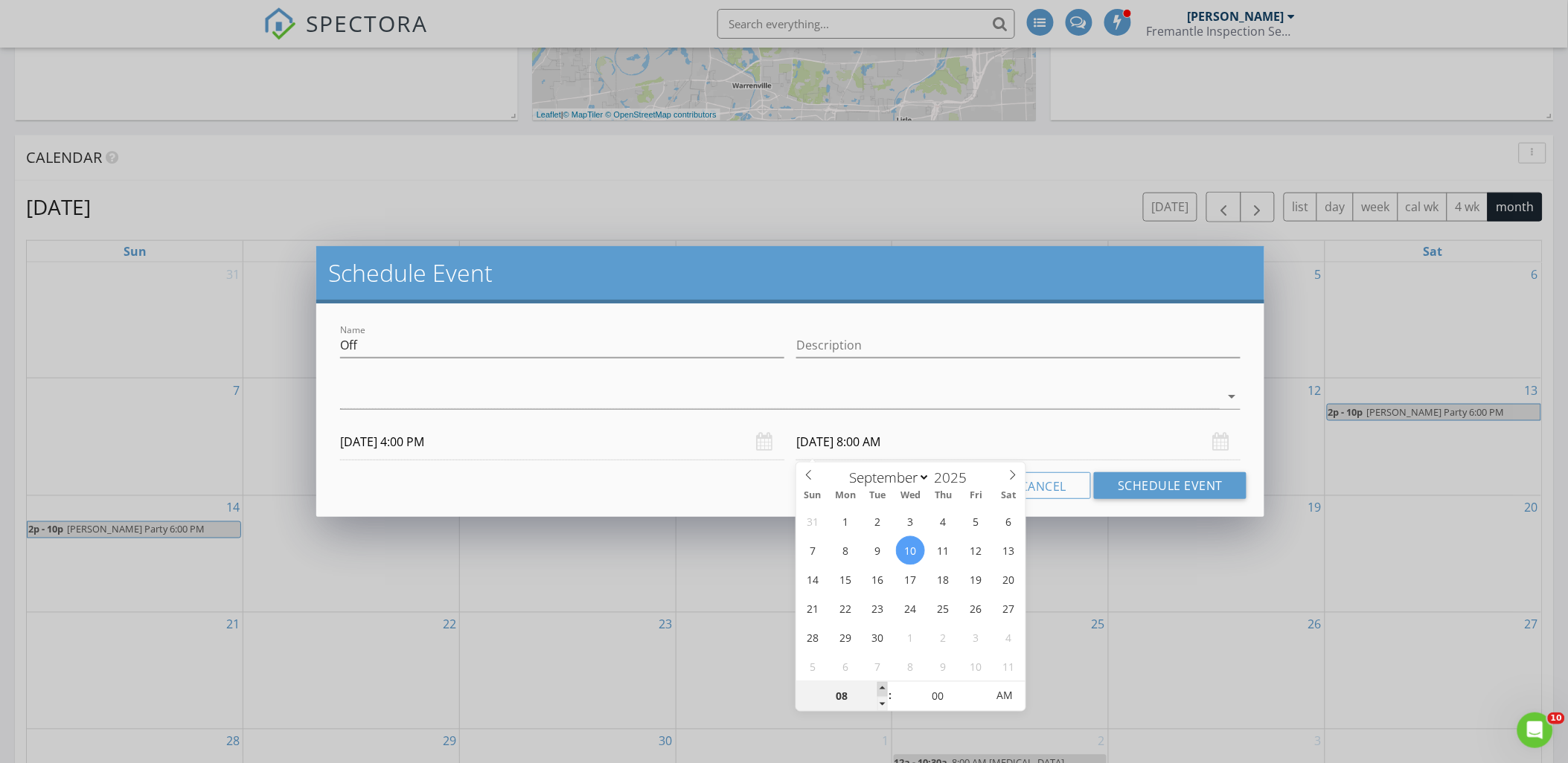
type input "09"
type input "09/10/2025 9:00 AM"
click at [886, 682] on span at bounding box center [882, 689] width 10 height 15
type input "10"
type input "09/10/2025 10:00 AM"
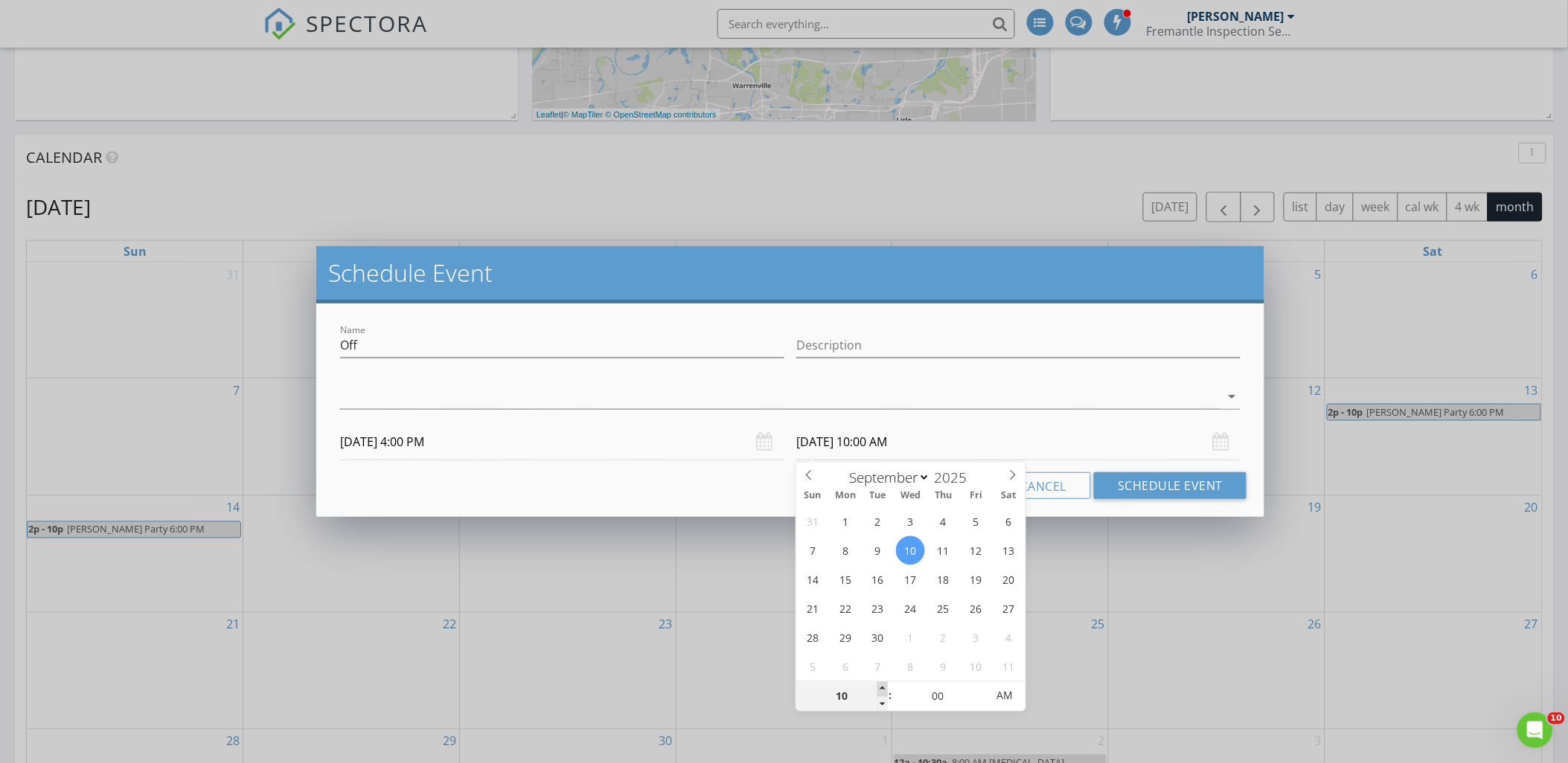
click at [884, 685] on span at bounding box center [882, 689] width 10 height 15
type input "11"
type input "09/10/2025 11:00 AM"
click at [883, 687] on span at bounding box center [882, 689] width 10 height 15
type input "12"
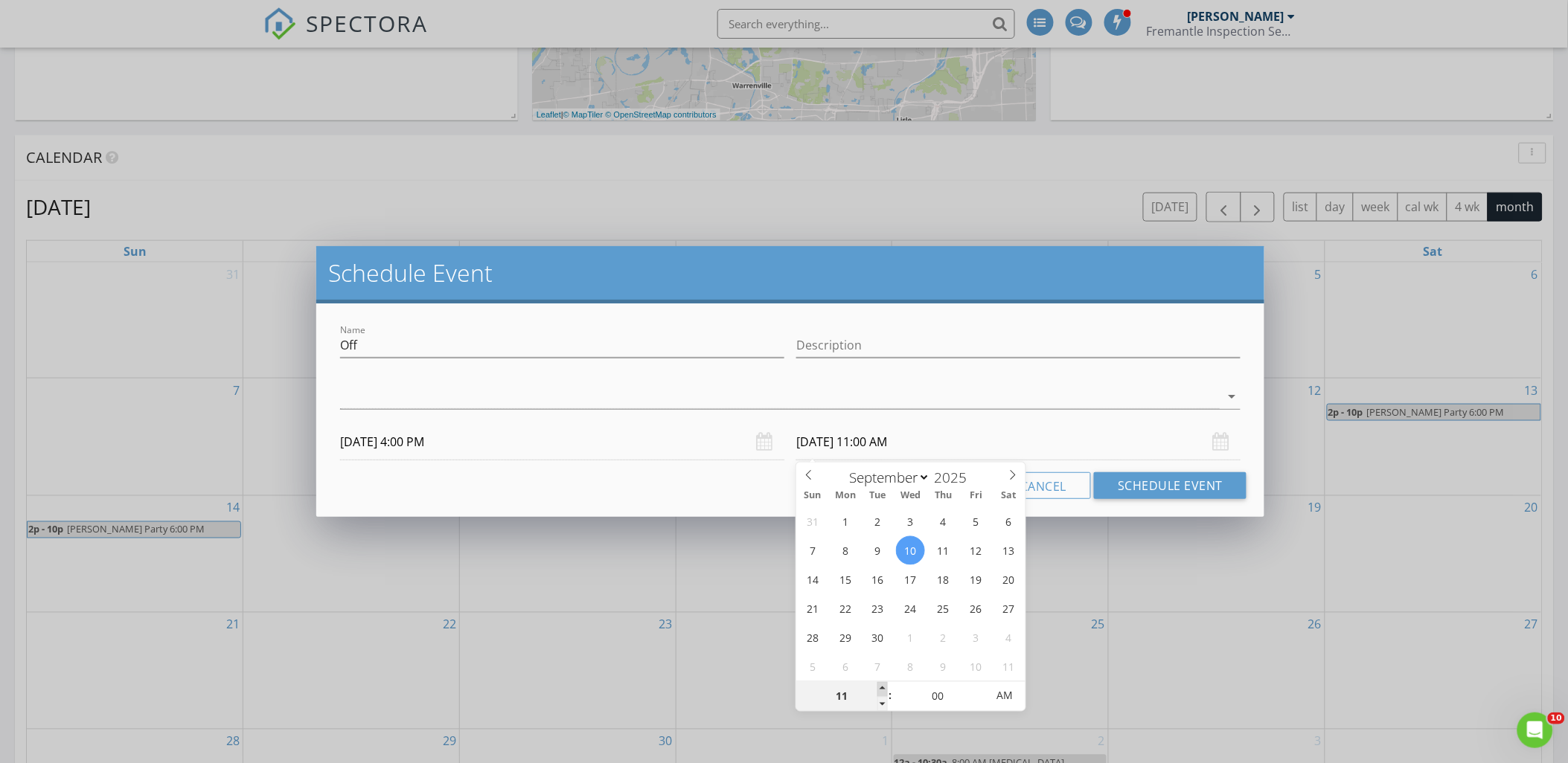
type input "09/10/2025 12:00 PM"
click at [883, 687] on span at bounding box center [882, 689] width 10 height 15
type input "01"
type input "09/10/2025 1:00 PM"
click at [883, 687] on span at bounding box center [882, 689] width 10 height 15
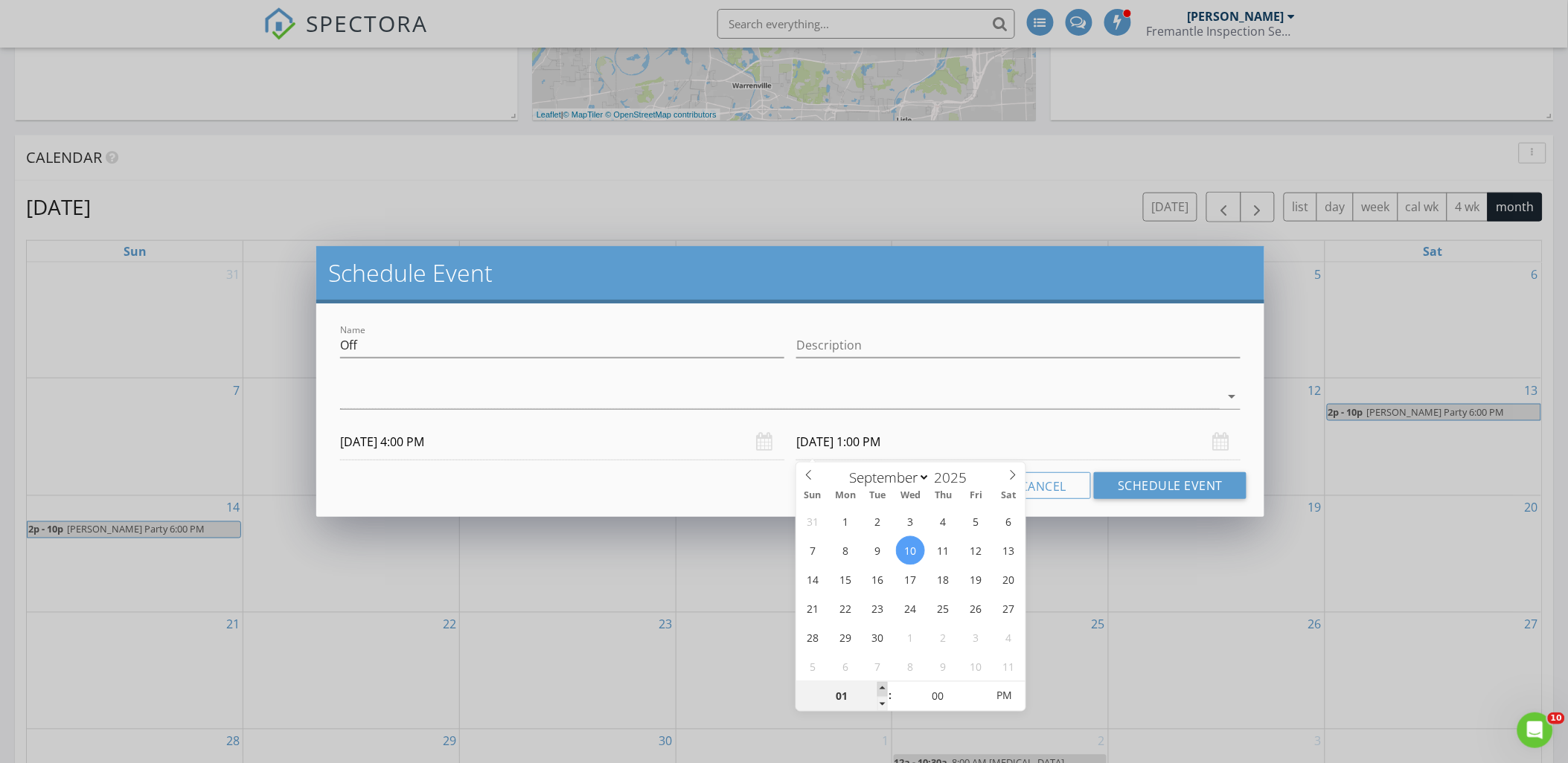
type input "02"
type input "09/10/2025 2:00 PM"
click at [883, 687] on span at bounding box center [882, 689] width 10 height 15
type input "03"
type input "09/10/2025 3:00 PM"
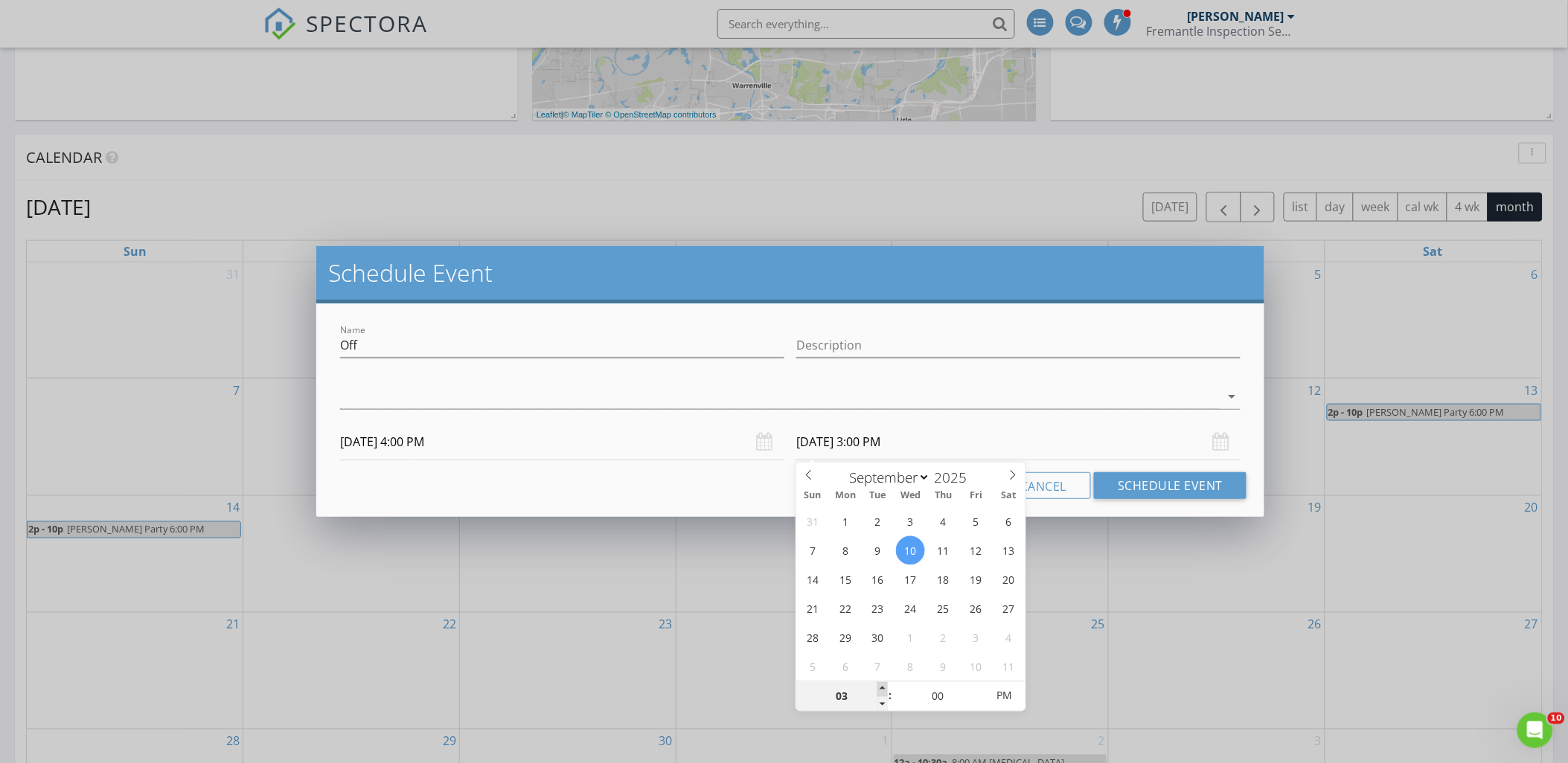
click at [883, 687] on span at bounding box center [882, 689] width 10 height 15
type input "04"
type input "09/10/2025 4:00 PM"
click at [883, 687] on span at bounding box center [882, 689] width 10 height 15
type input "05"
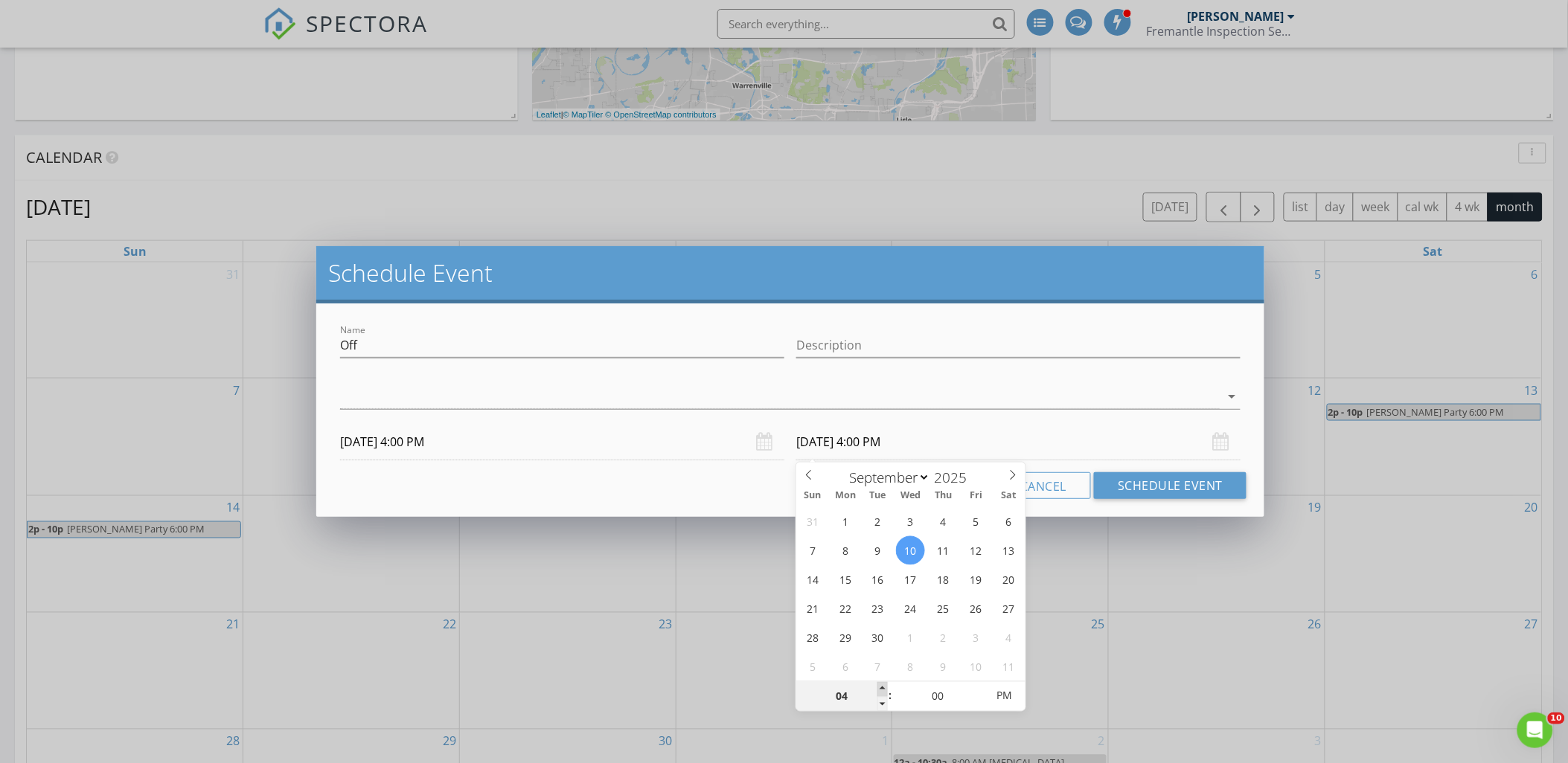
type input "09/10/2025 5:00 PM"
click at [883, 687] on span at bounding box center [882, 689] width 10 height 15
click at [577, 382] on div "check_box_outline_blank Toby Arlis arrow_drop_down" at bounding box center [790, 400] width 901 height 49
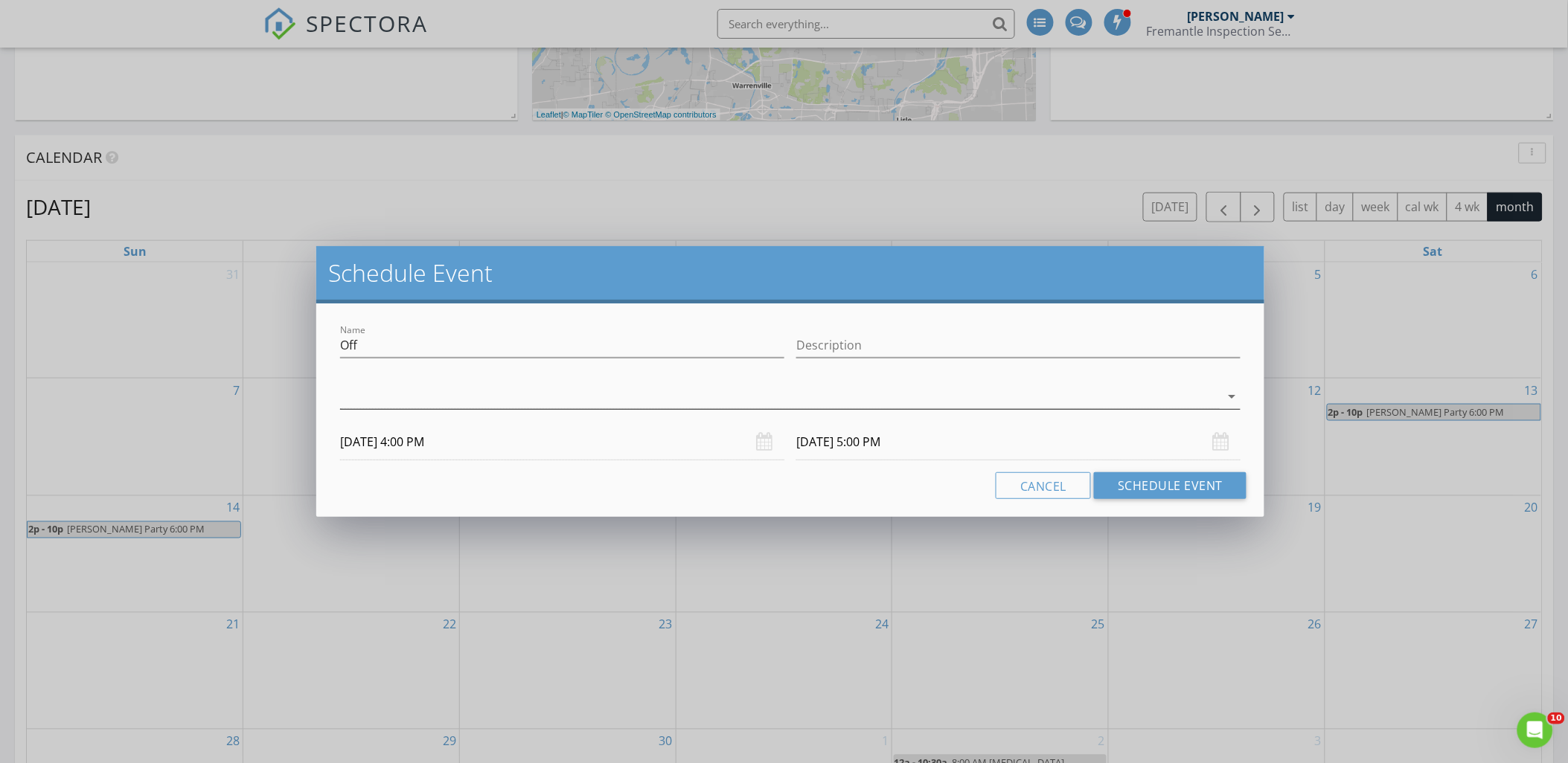
click at [570, 407] on div at bounding box center [779, 396] width 880 height 24
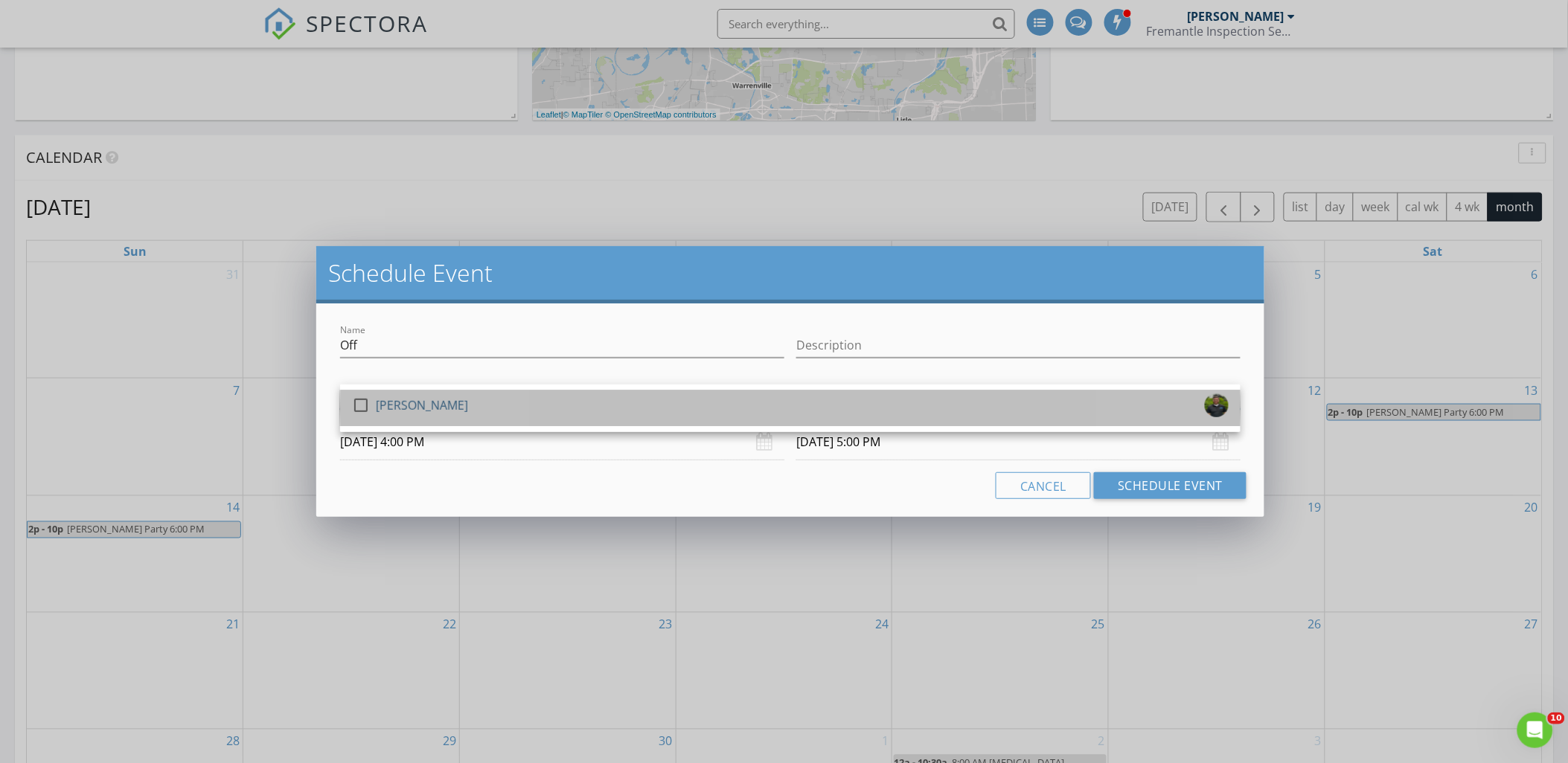
click at [569, 407] on div "check_box_outline_blank Toby Arlis" at bounding box center [790, 409] width 876 height 30
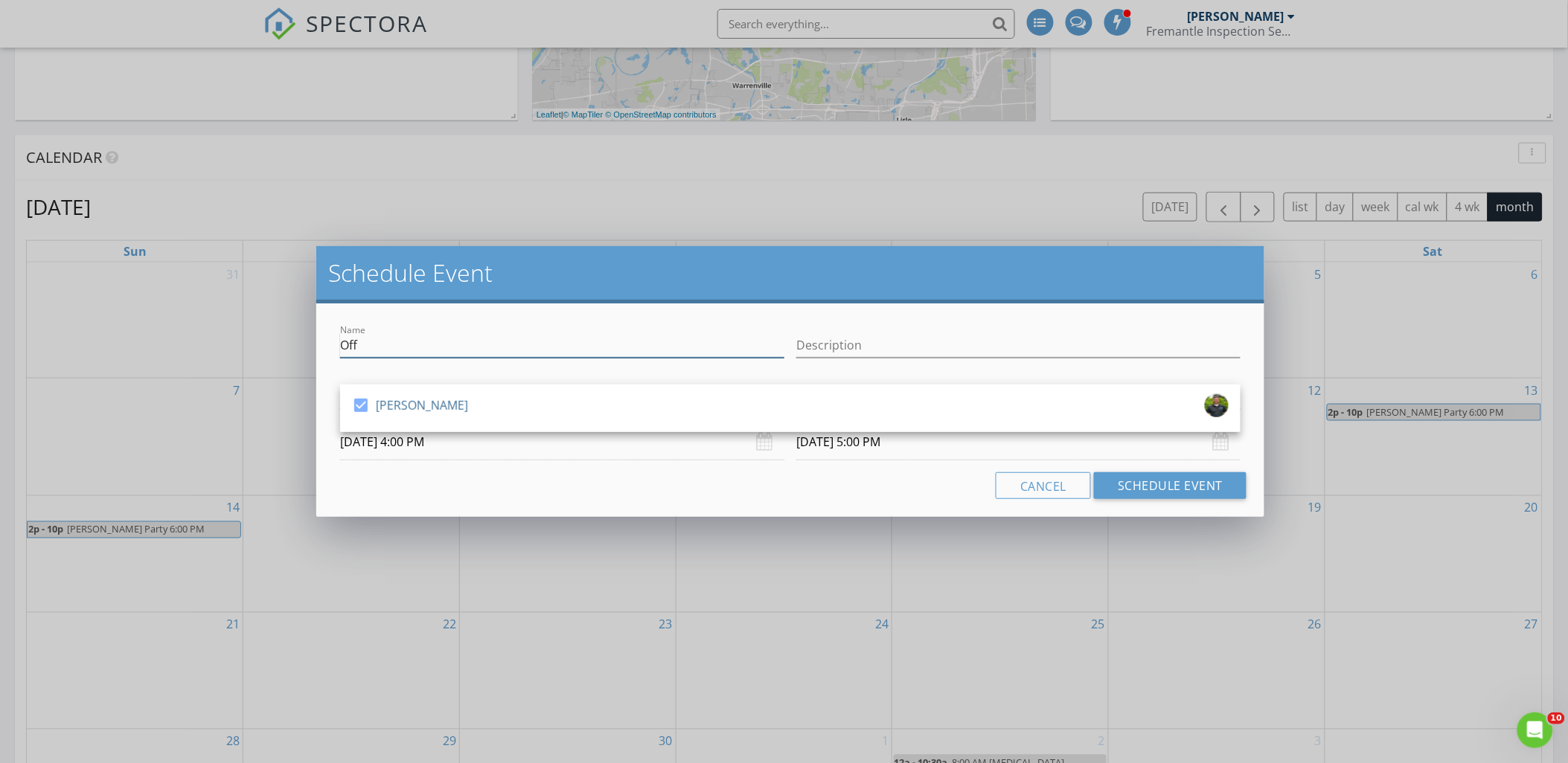
click at [483, 345] on input "Off" at bounding box center [562, 345] width 444 height 24
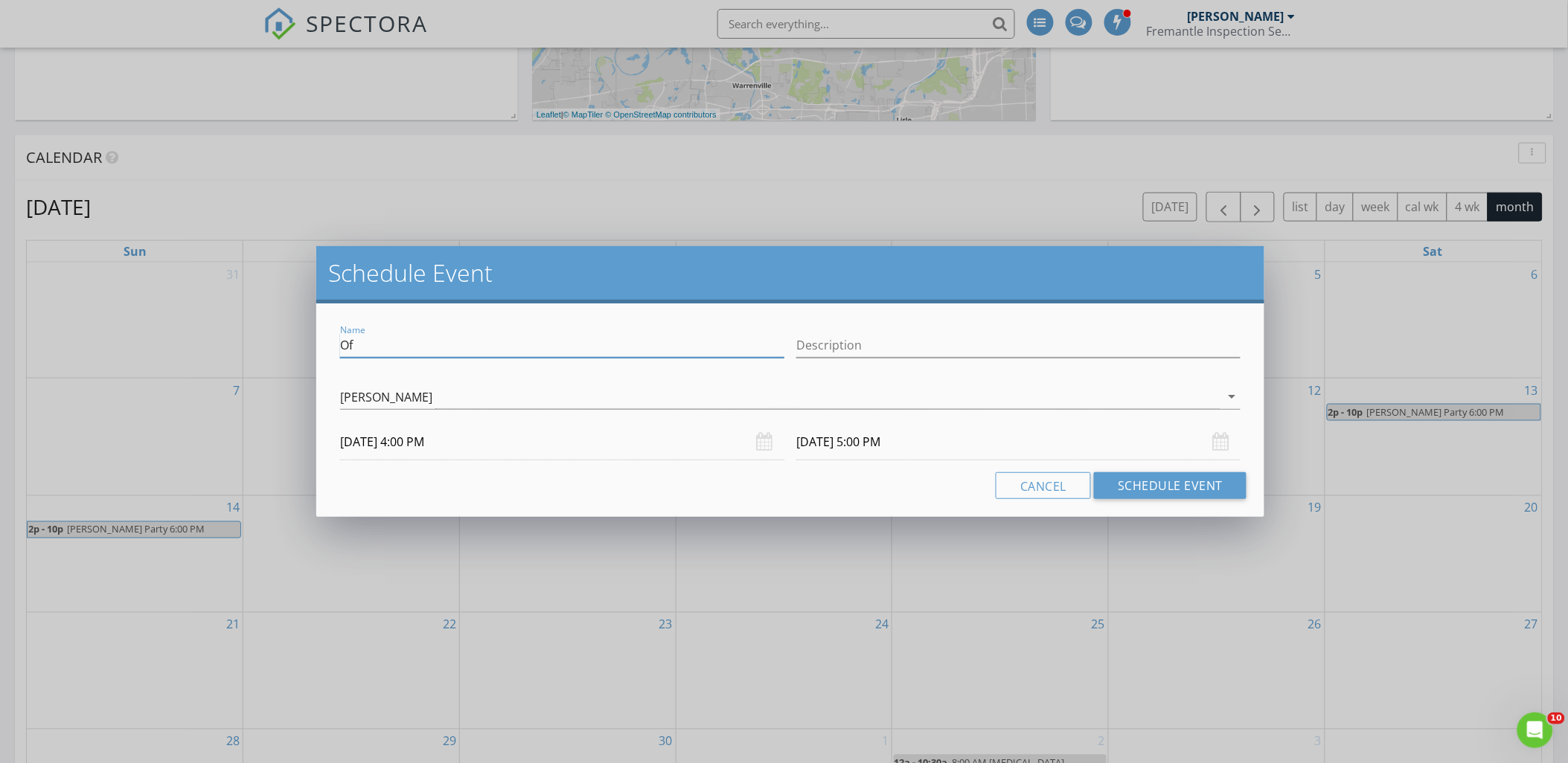
type input "O"
click at [483, 345] on input "Eye Dr. 4:00" at bounding box center [562, 345] width 444 height 24
type input "Eye Dr. 4:00 PM"
click at [1148, 478] on button "Schedule Event" at bounding box center [1169, 485] width 152 height 27
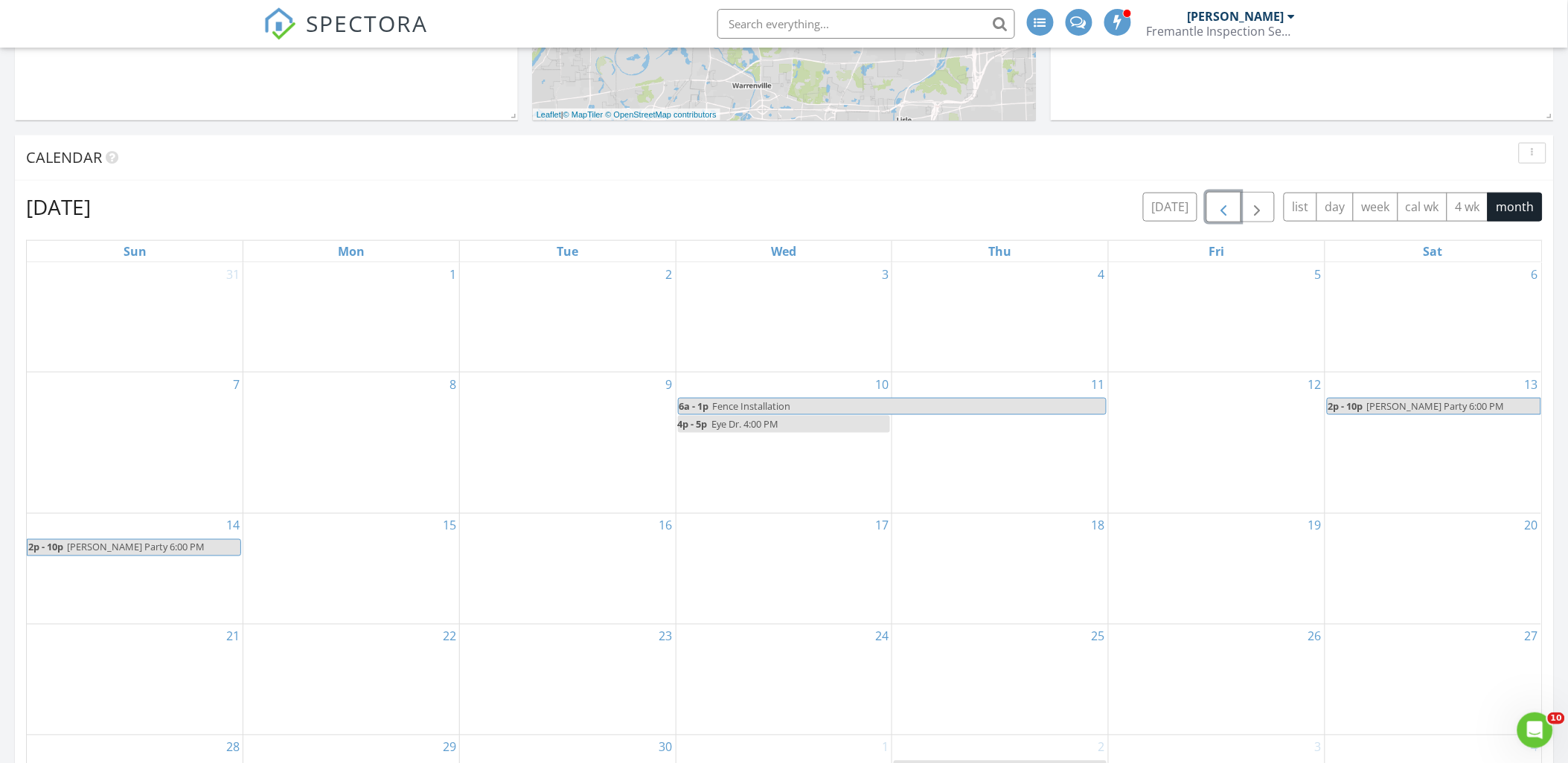
click at [1233, 211] on button "button" at bounding box center [1224, 207] width 35 height 31
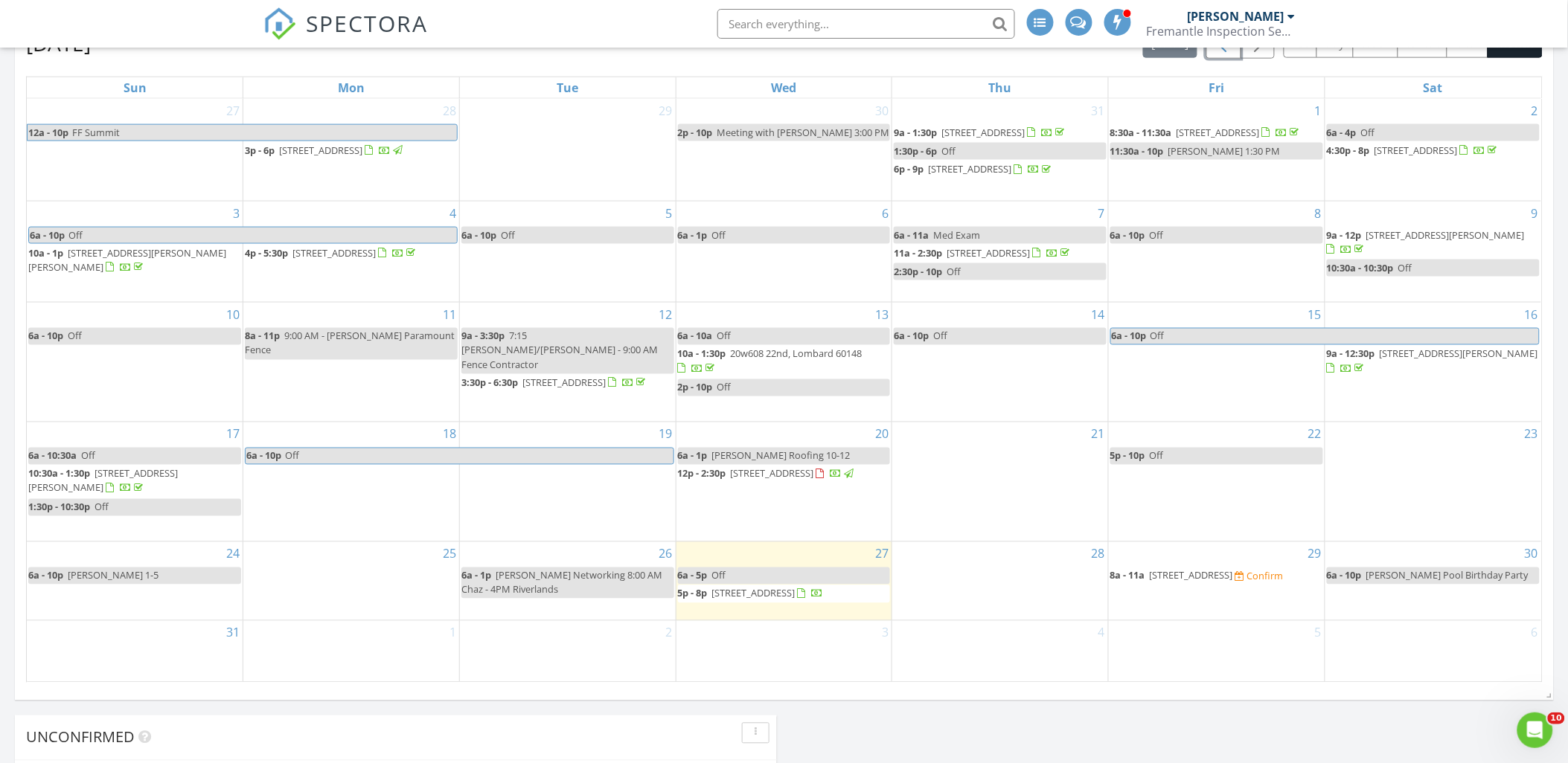
scroll to position [685, 0]
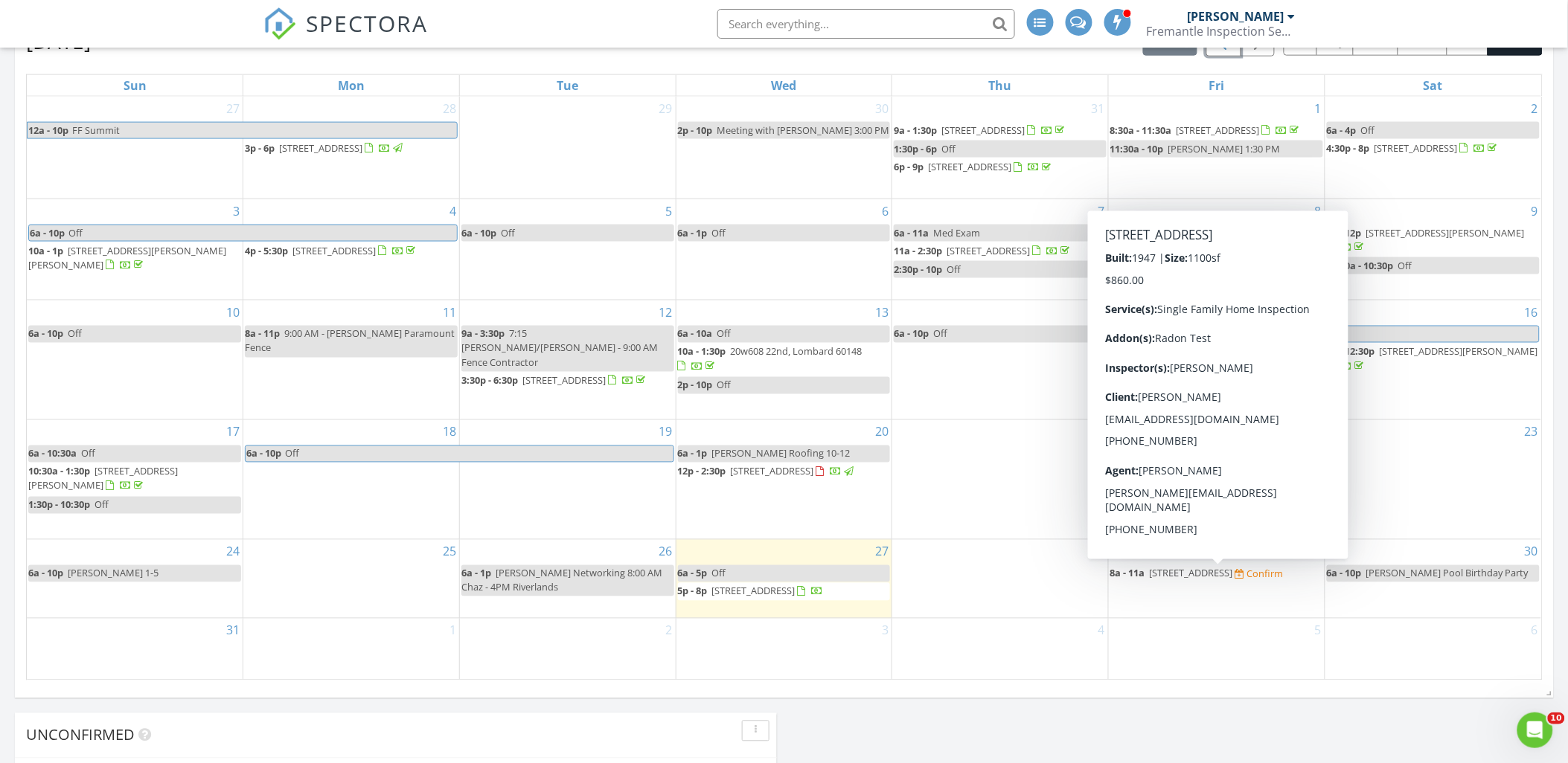
click at [1221, 571] on span "364 E Lincoln Ave, Glendale Heights 60139" at bounding box center [1191, 574] width 83 height 13
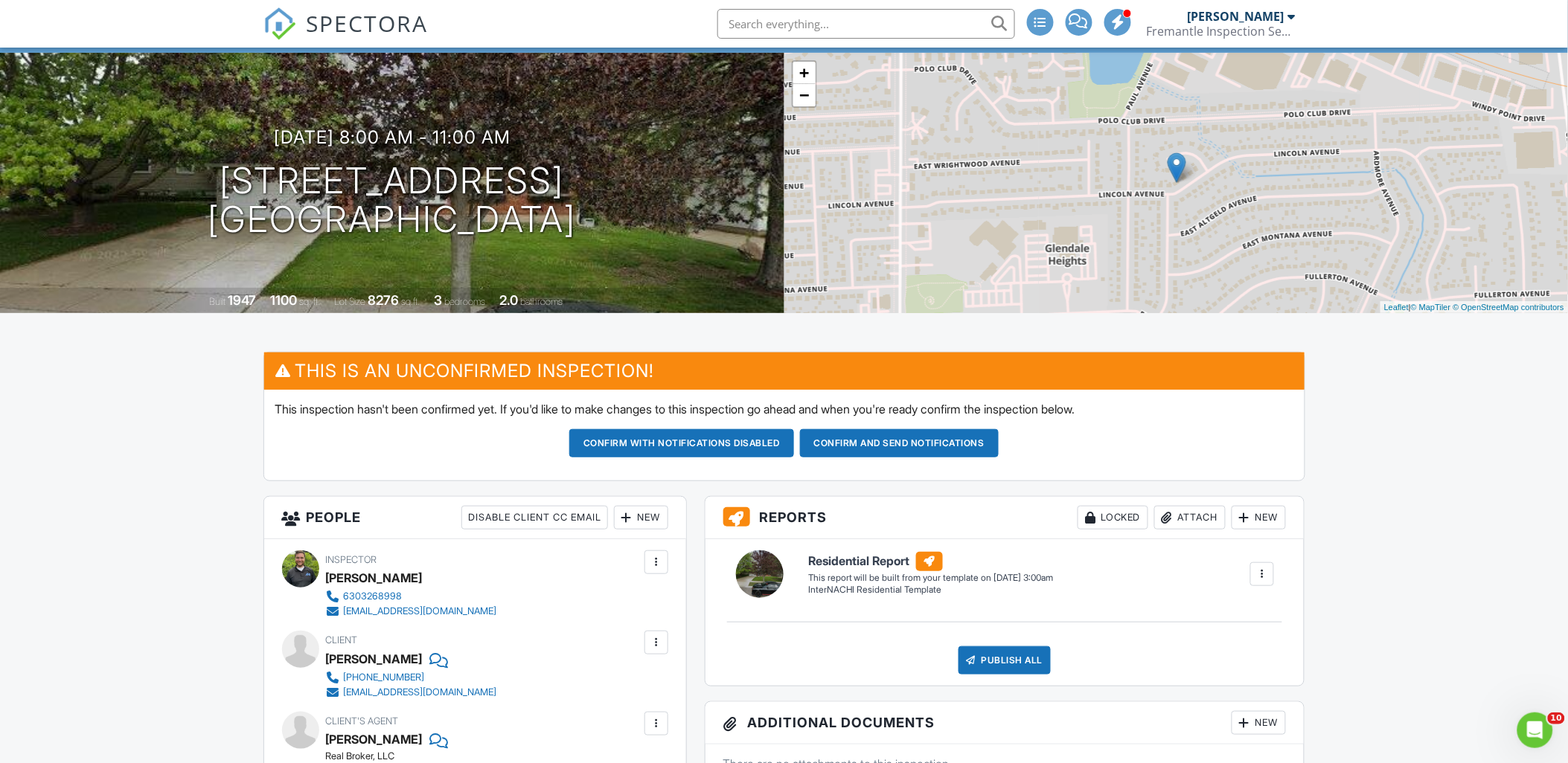
scroll to position [83, 0]
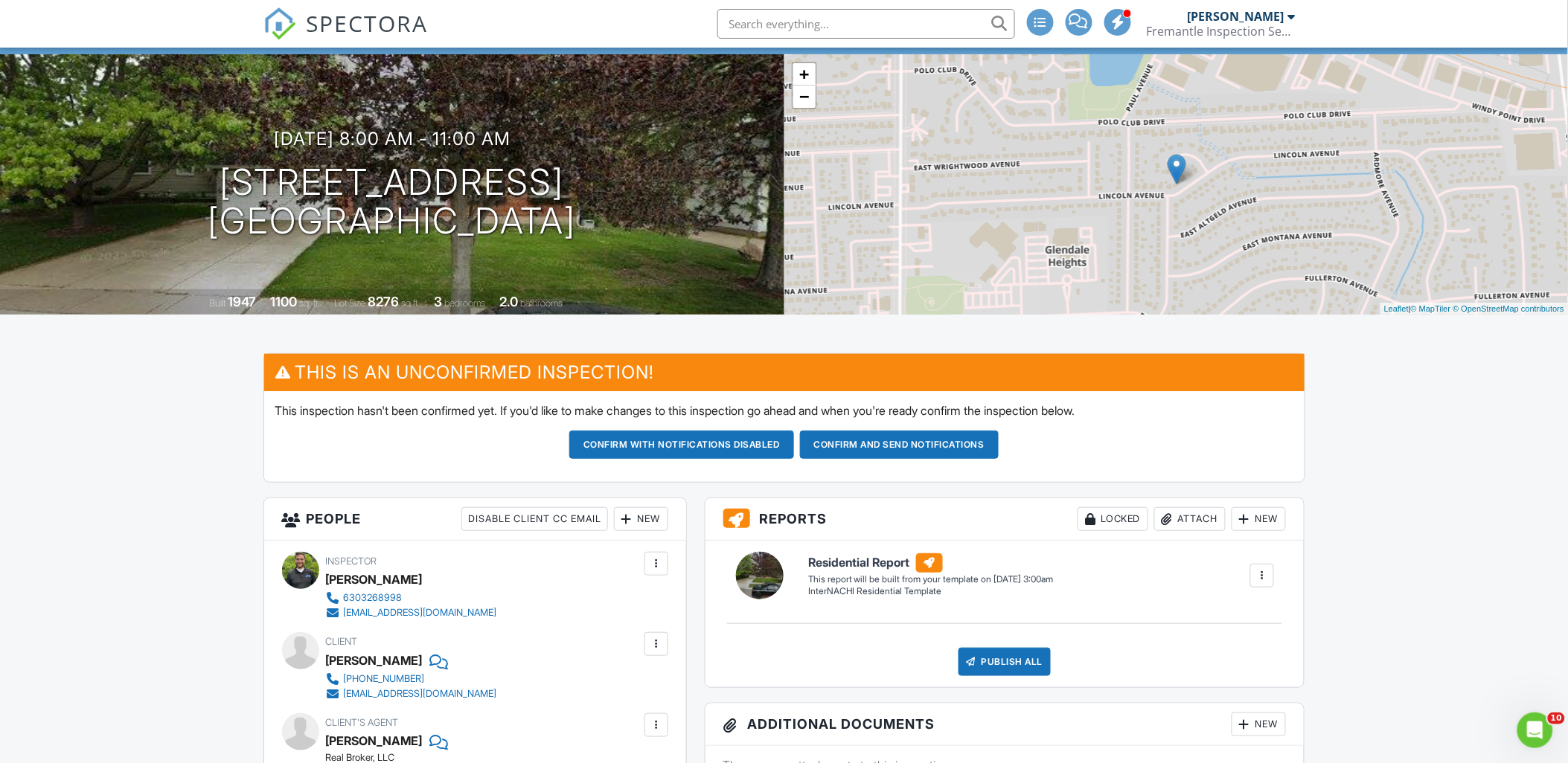
click at [794, 454] on button "Confirm and send notifications" at bounding box center [681, 445] width 225 height 28
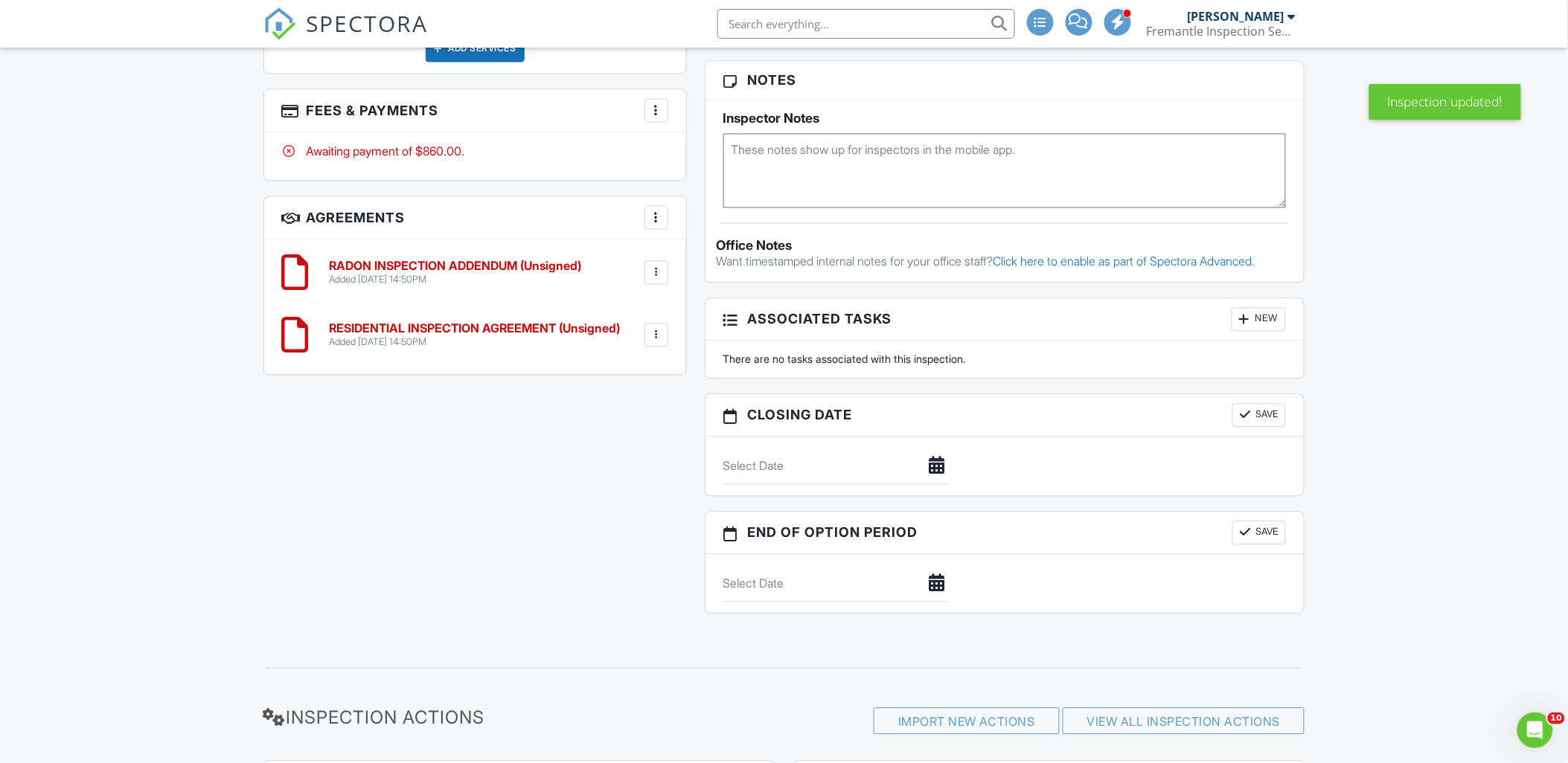
scroll to position [992, 0]
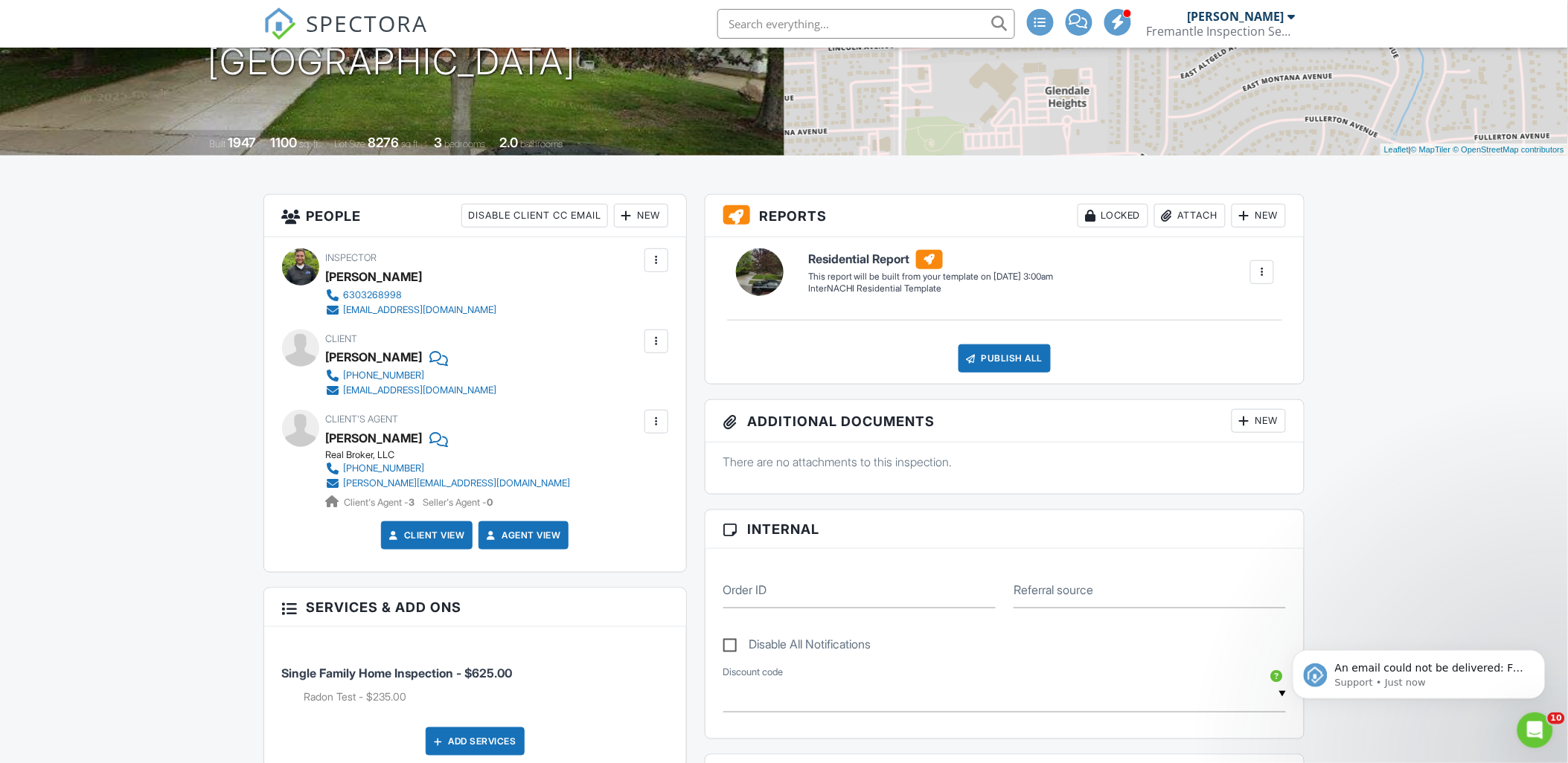
click at [656, 347] on div at bounding box center [656, 341] width 15 height 15
click at [625, 375] on li "Edit" at bounding box center [621, 387] width 76 height 37
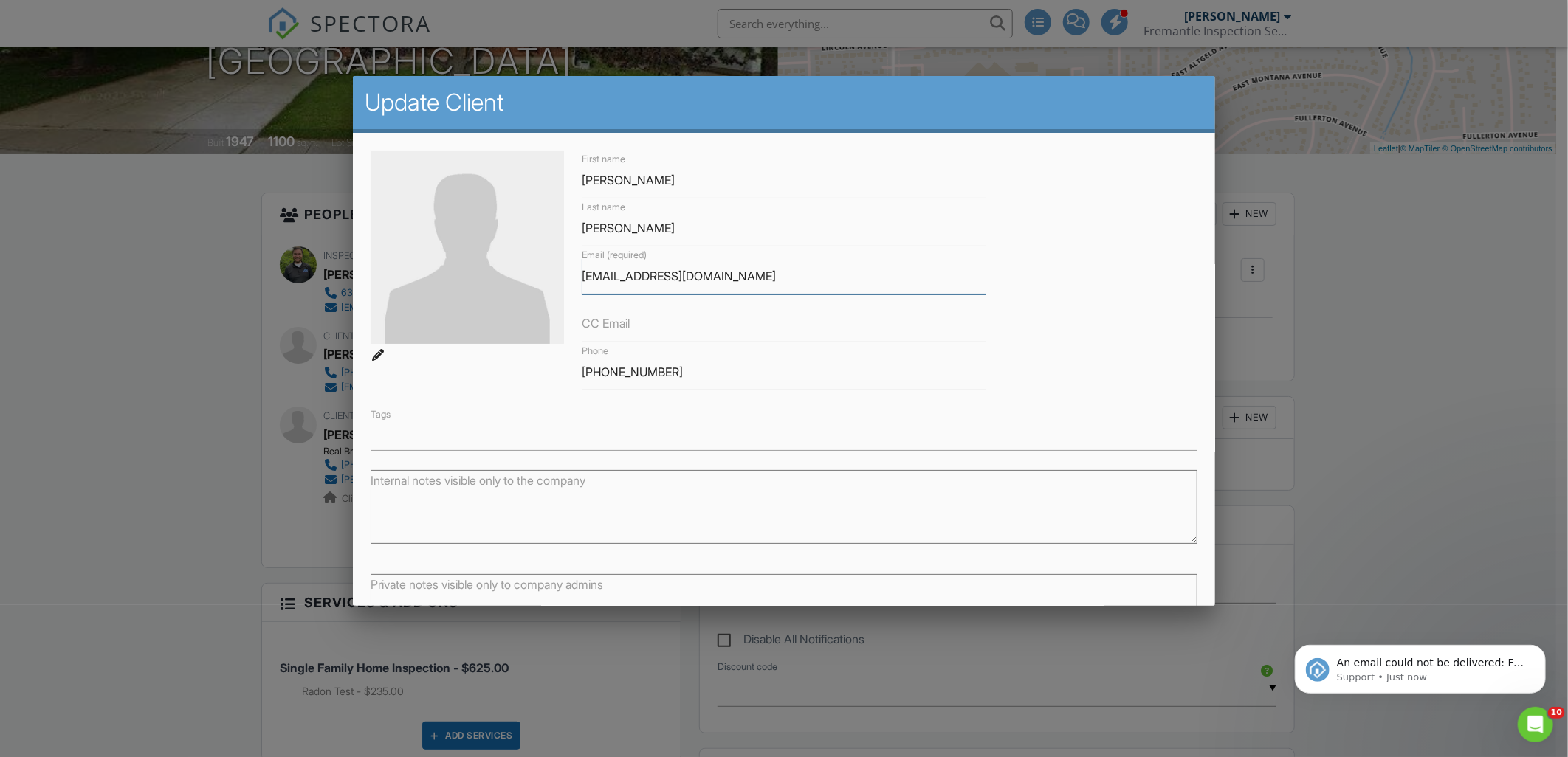
click at [614, 279] on input "[EMAIL_ADDRESS][DOMAIN_NAME]" at bounding box center [783, 276] width 404 height 36
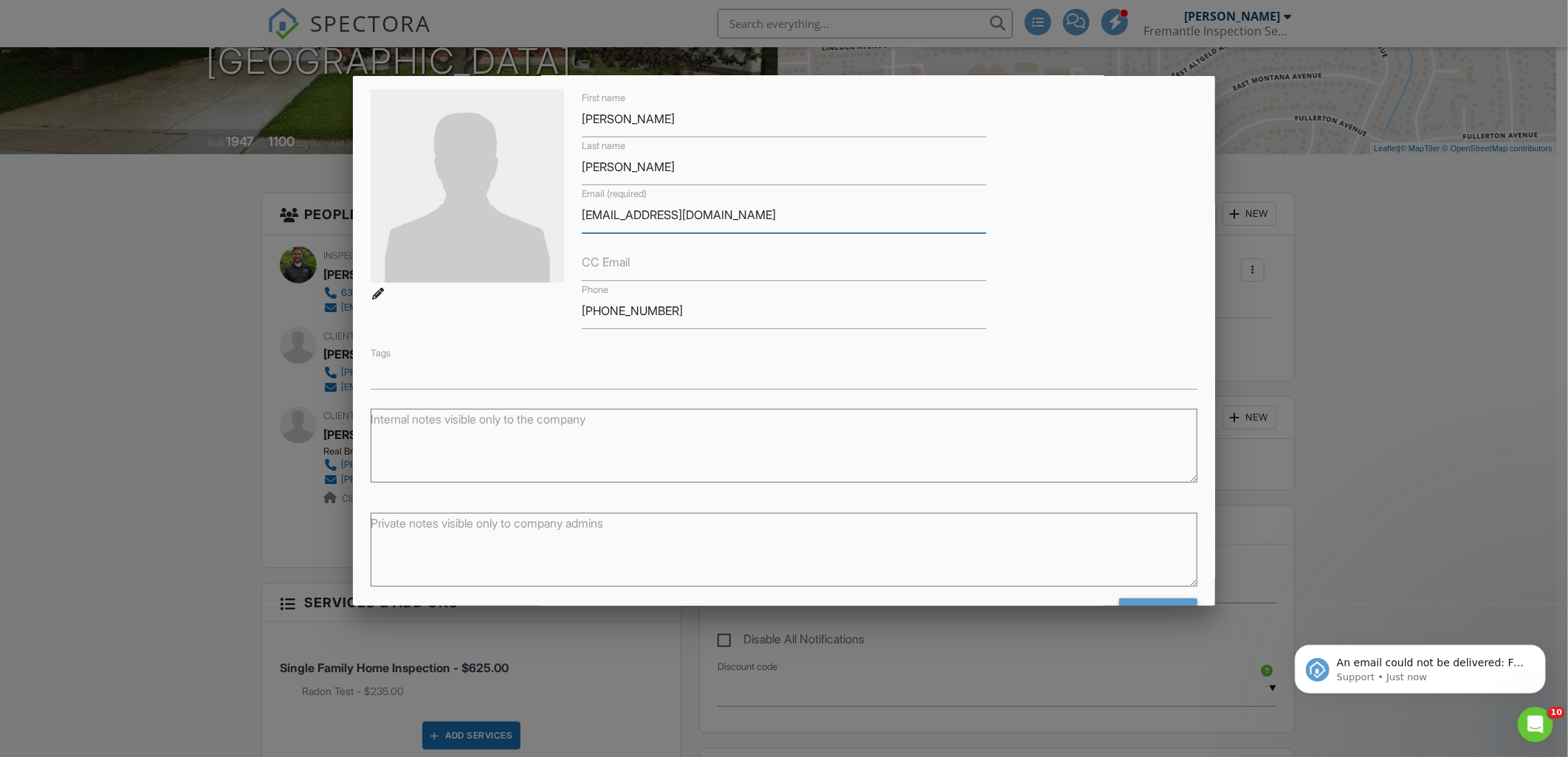
scroll to position [108, 0]
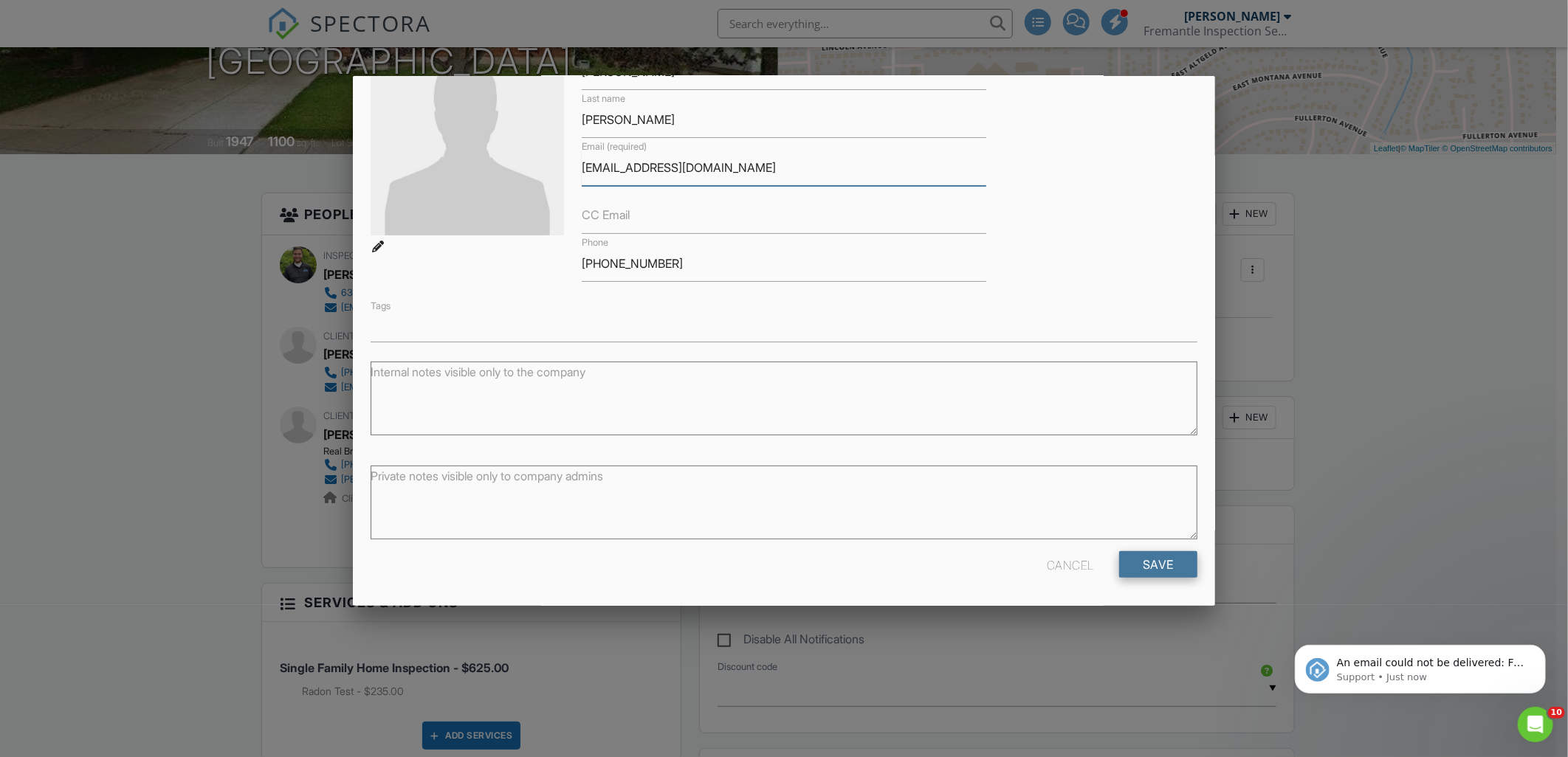
type input "[EMAIL_ADDRESS][DOMAIN_NAME]"
click at [1144, 565] on input "Save" at bounding box center [1158, 565] width 79 height 27
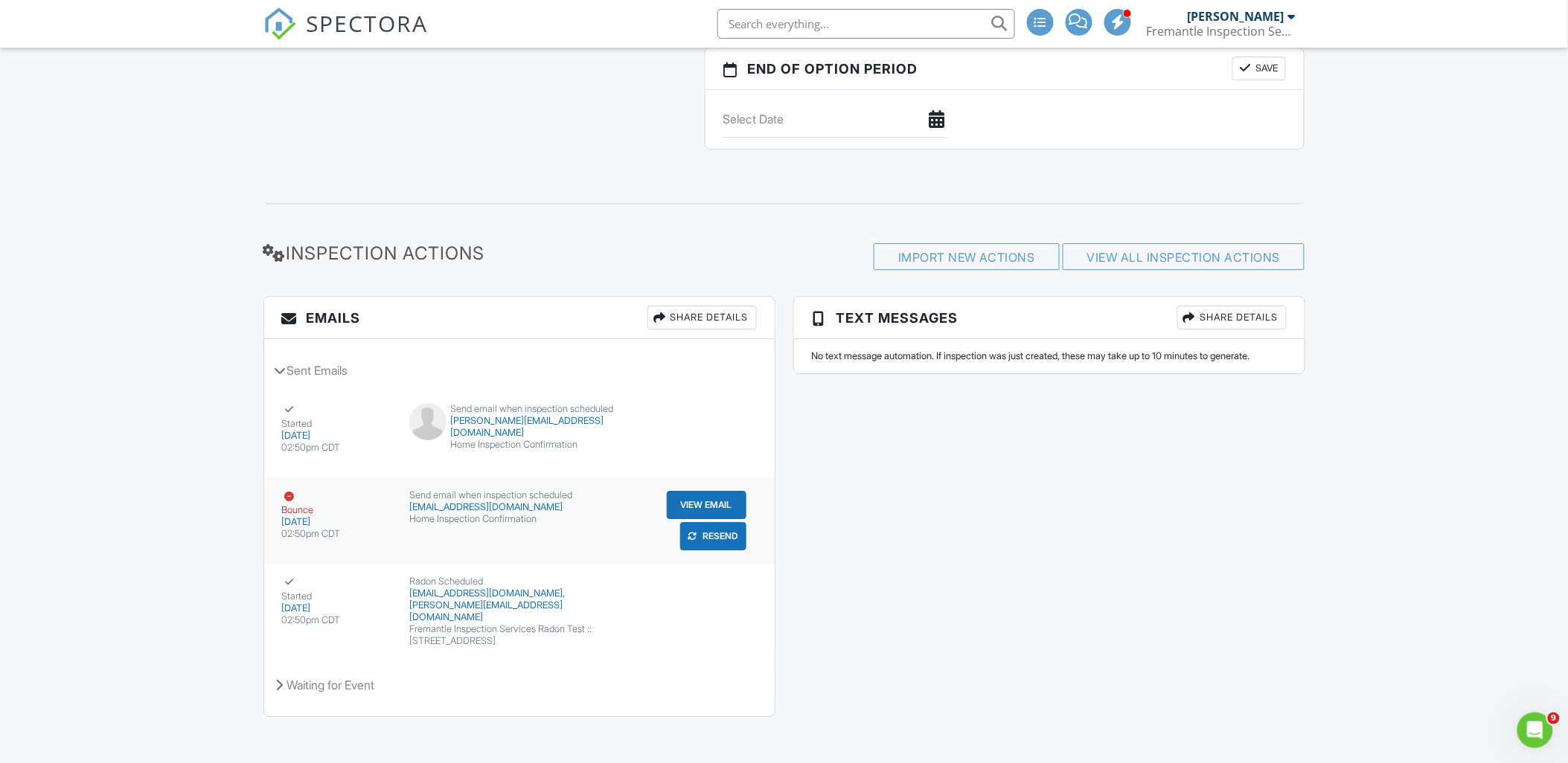
click at [708, 542] on button "Resend" at bounding box center [713, 536] width 66 height 28
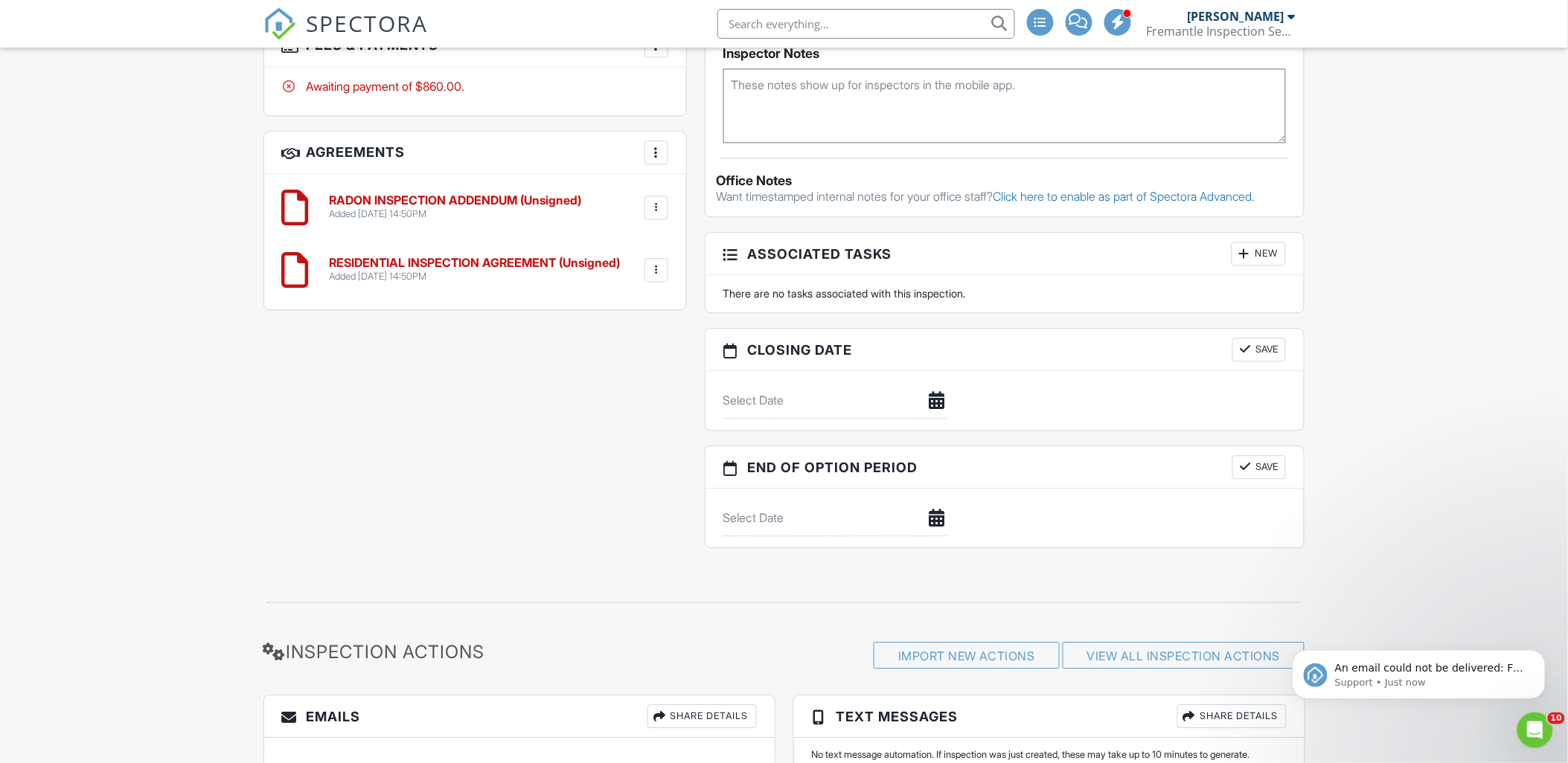
scroll to position [1555, 0]
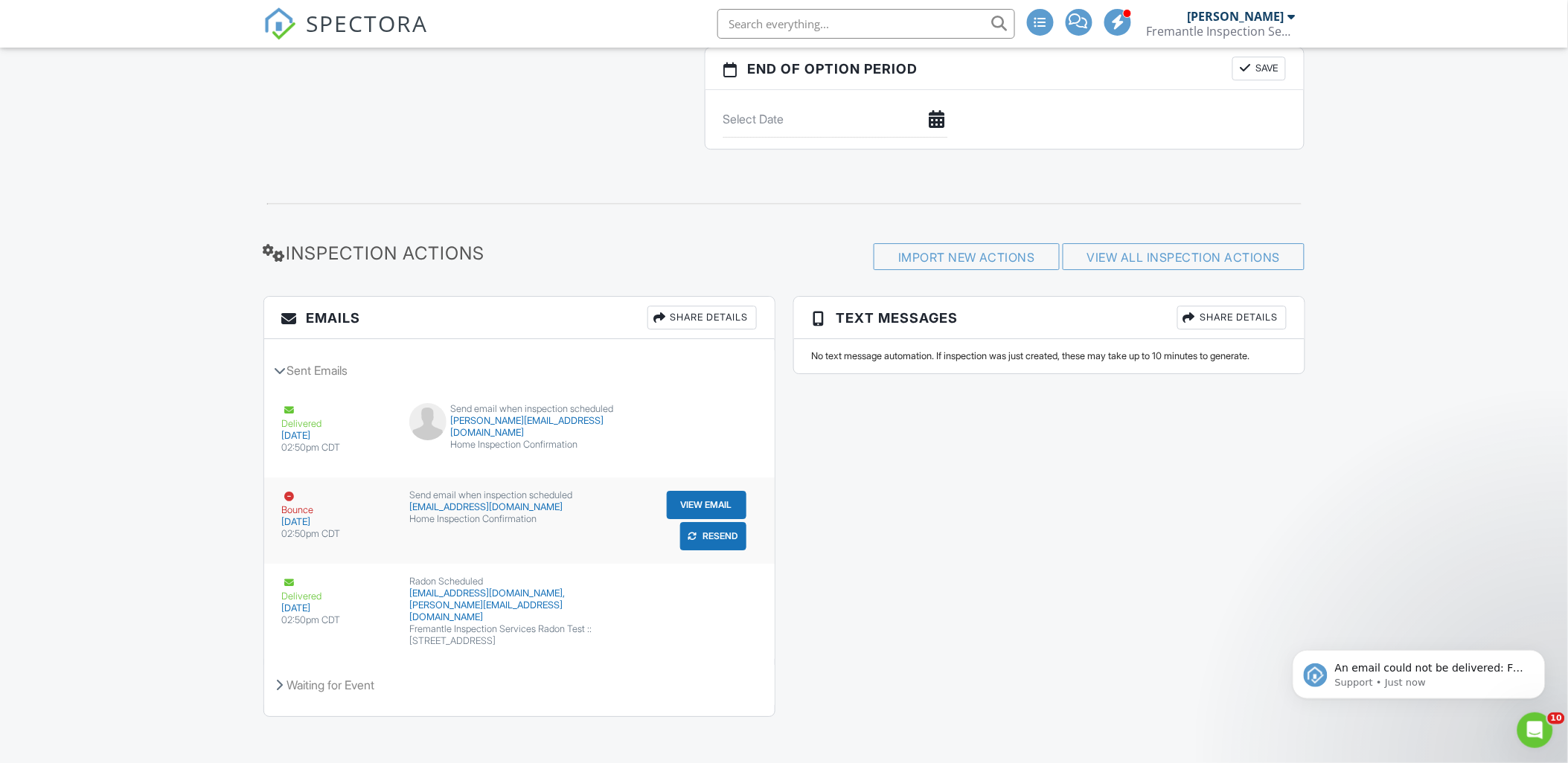
click at [702, 544] on button "Resend" at bounding box center [713, 536] width 66 height 28
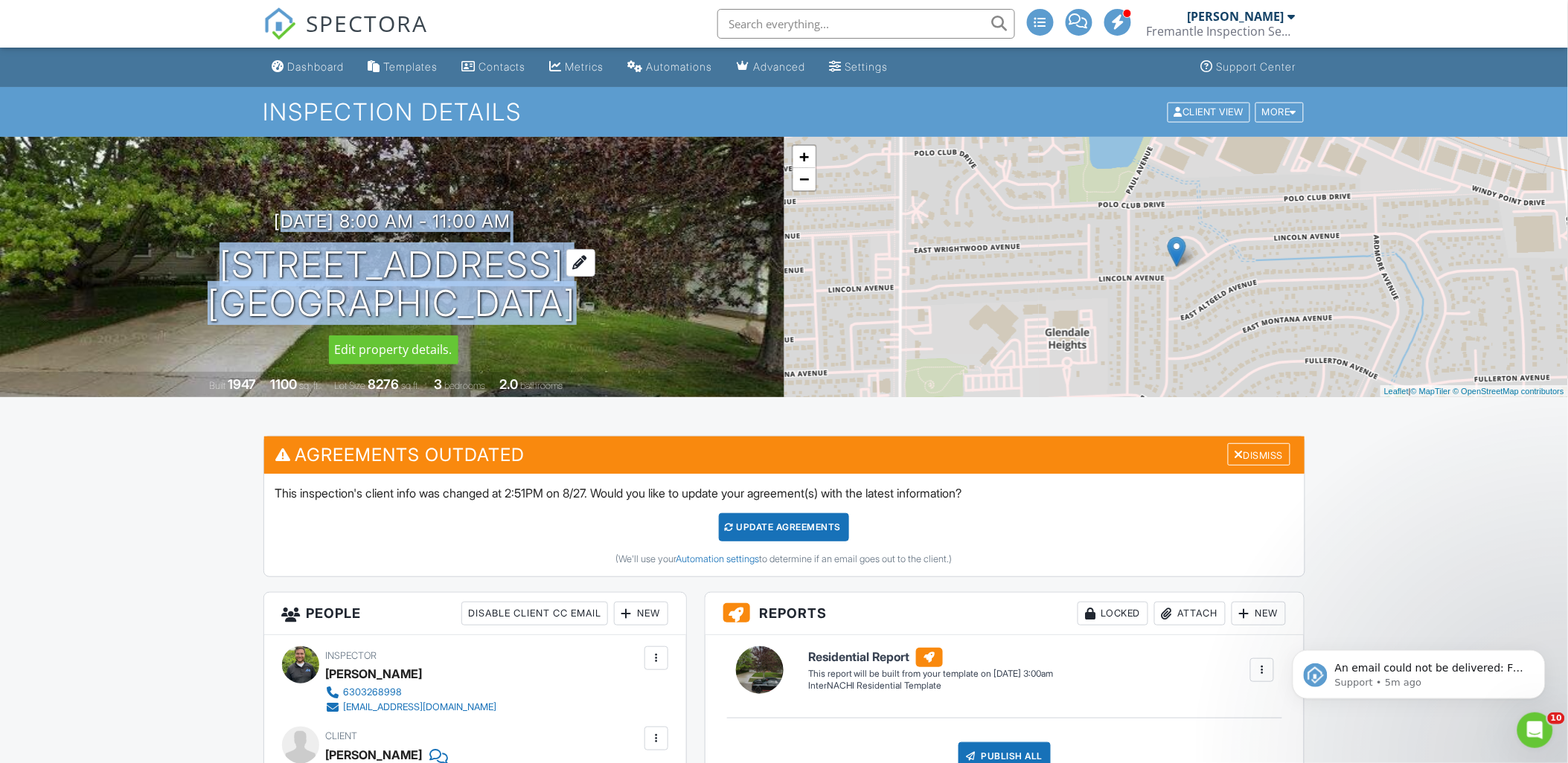
drag, startPoint x: 211, startPoint y: 241, endPoint x: 487, endPoint y: 307, distance: 283.8
click at [487, 307] on div "[DATE] 8:00 am - 11:00 am [STREET_ADDRESS] [GEOGRAPHIC_DATA]" at bounding box center [392, 267] width 784 height 112
copy div "[DATE] 8:00 am - 11:00 am [STREET_ADDRESS]"
